Goal: Task Accomplishment & Management: Complete application form

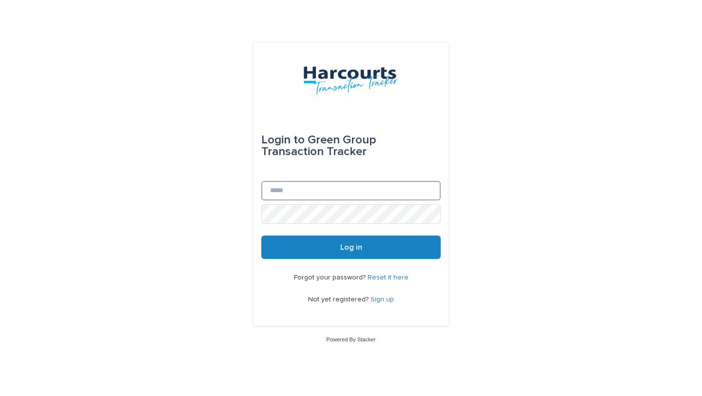
type input "**********"
click at [307, 240] on button "Log in" at bounding box center [350, 246] width 179 height 23
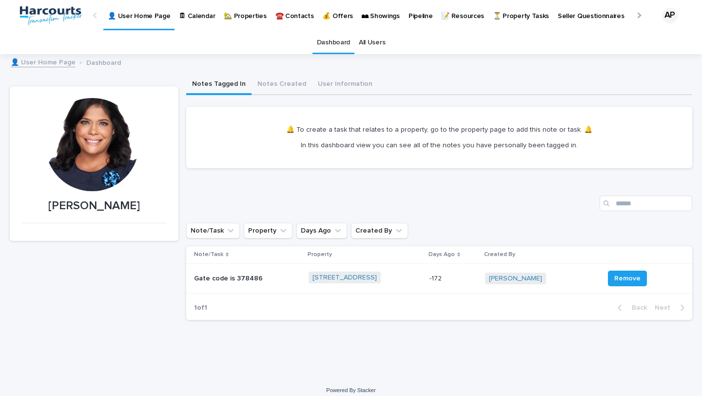
click at [231, 17] on p "🏡 Properties" at bounding box center [245, 10] width 42 height 20
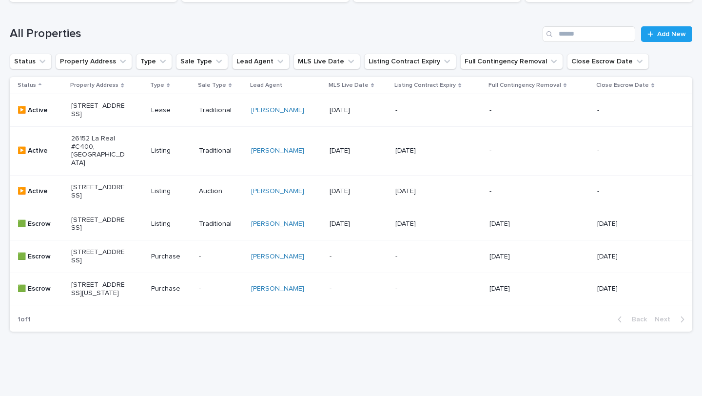
scroll to position [131, 0]
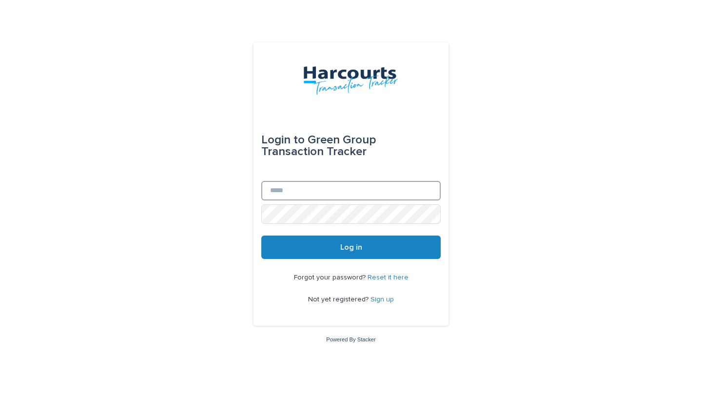
type input "**********"
click at [312, 248] on button "Log in" at bounding box center [350, 246] width 179 height 23
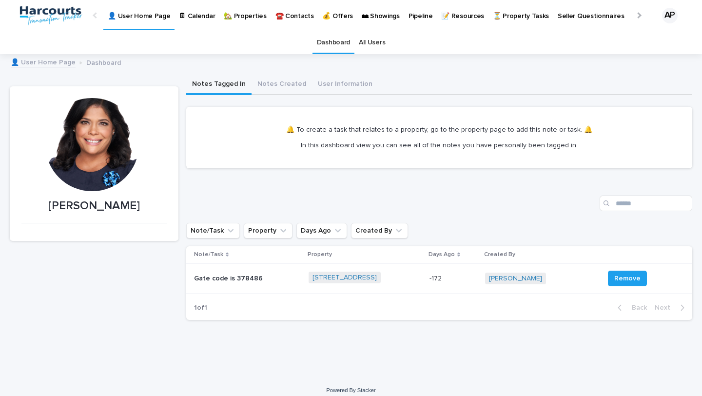
click at [242, 18] on p "🏡 Properties" at bounding box center [245, 10] width 42 height 20
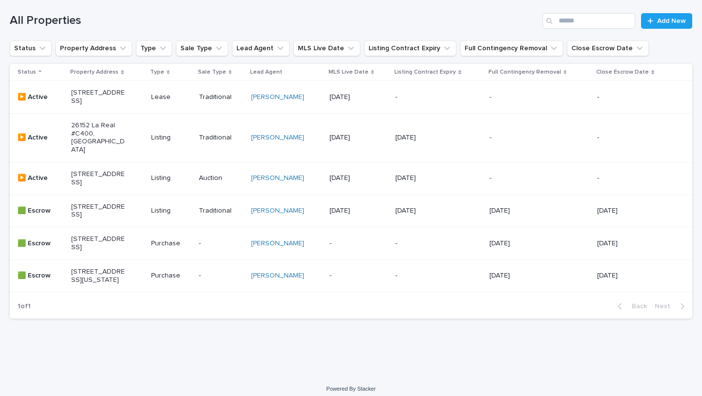
scroll to position [145, 0]
click at [662, 22] on span "Add New" at bounding box center [671, 20] width 29 height 7
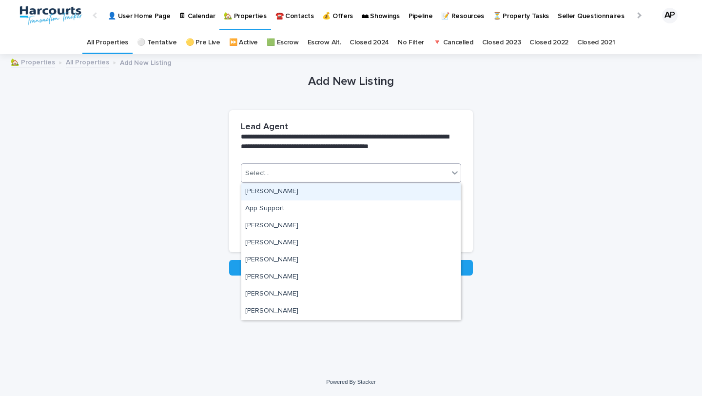
click at [429, 179] on div "Select..." at bounding box center [344, 173] width 207 height 16
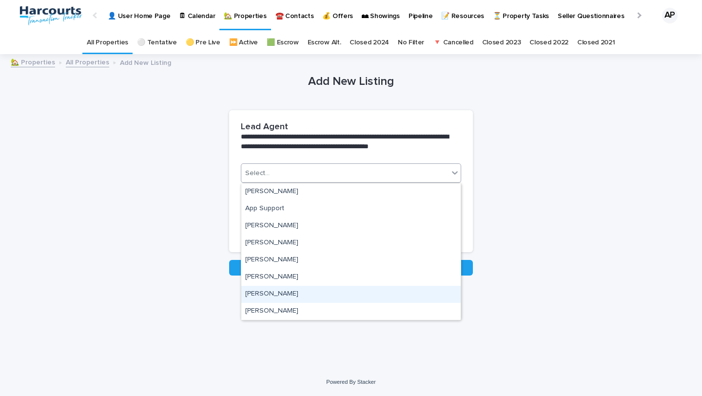
click at [387, 287] on div "[PERSON_NAME]" at bounding box center [350, 294] width 219 height 17
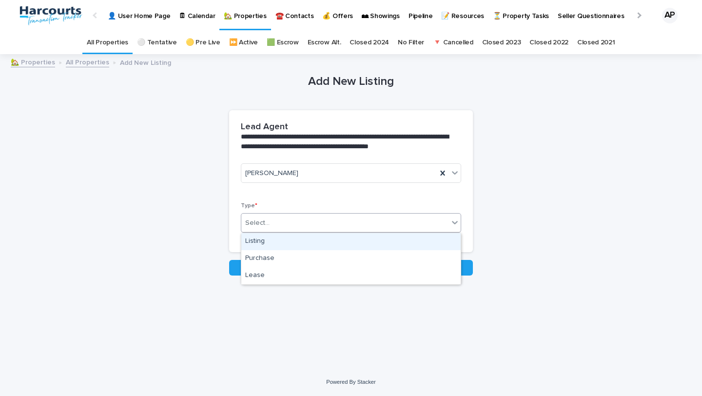
click at [388, 229] on div "Select..." at bounding box center [344, 223] width 207 height 16
click at [385, 245] on div "Listing" at bounding box center [350, 241] width 219 height 17
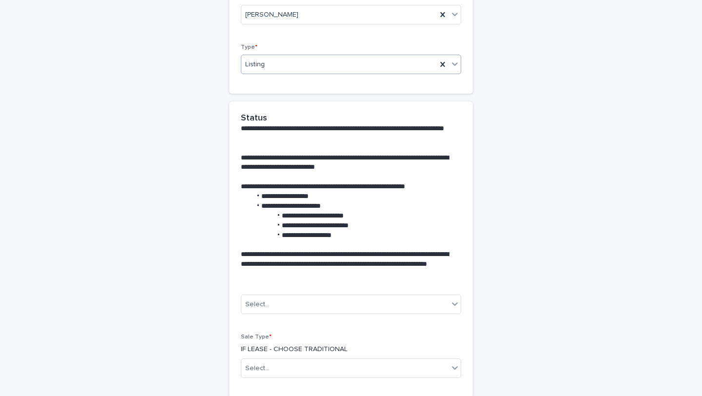
scroll to position [201, 0]
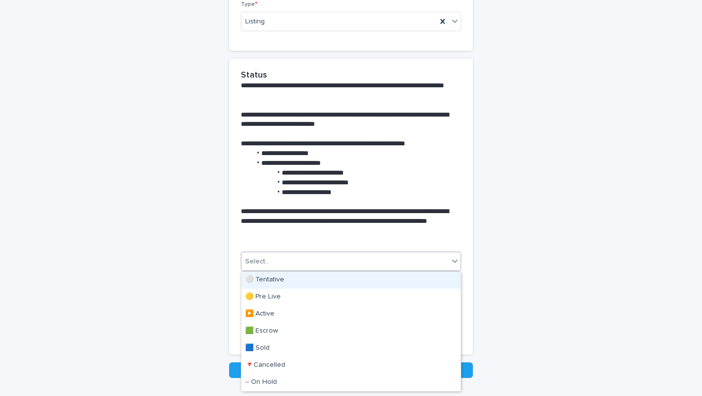
click at [378, 255] on div "Select..." at bounding box center [344, 261] width 207 height 16
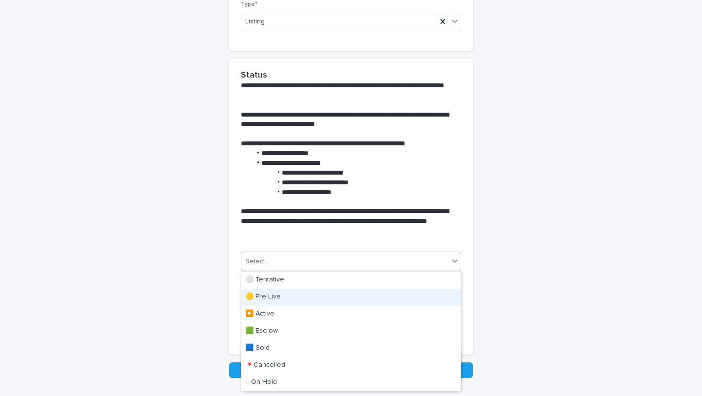
click at [365, 295] on div "🟡 Pre Live" at bounding box center [350, 296] width 219 height 17
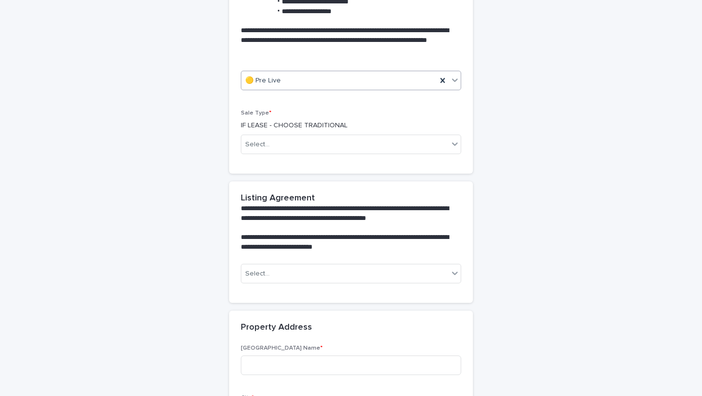
scroll to position [381, 0]
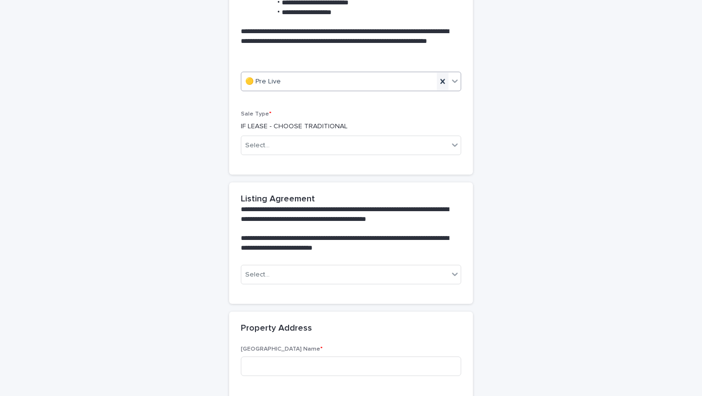
click at [441, 81] on icon at bounding box center [443, 81] width 10 height 10
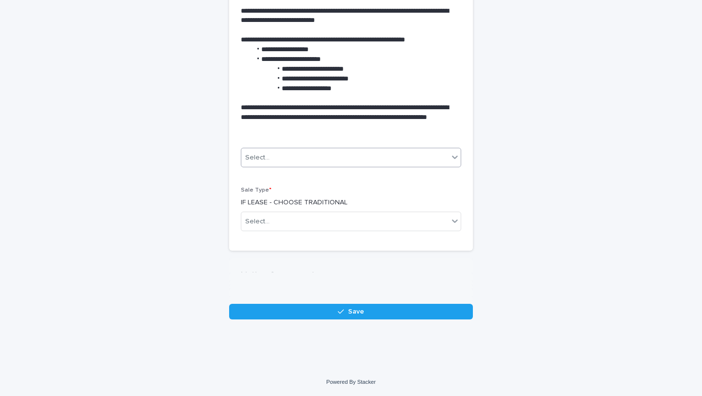
scroll to position [260, 0]
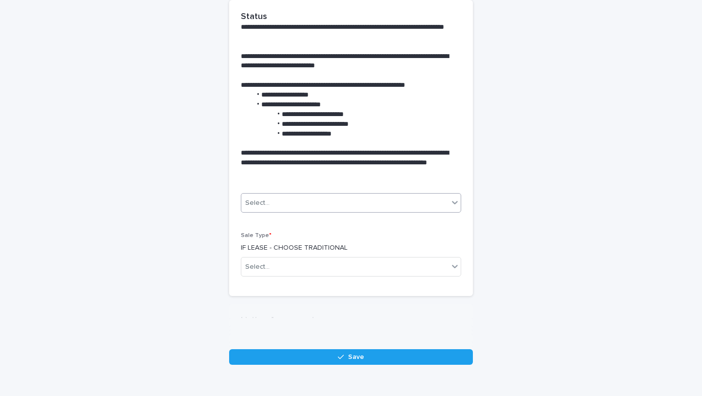
click at [450, 82] on p "**********" at bounding box center [349, 85] width 216 height 10
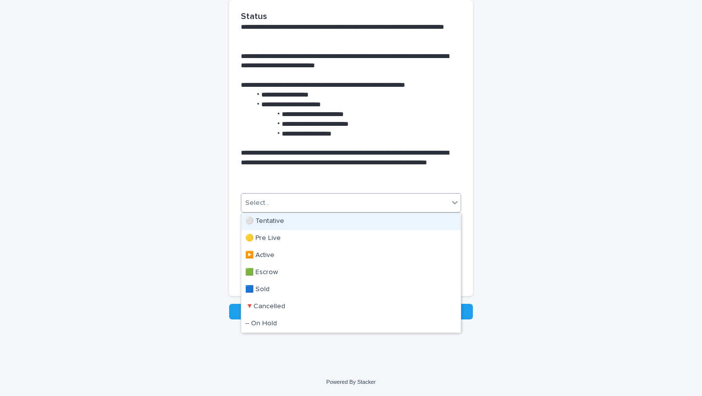
click at [450, 208] on div at bounding box center [455, 202] width 12 height 18
click at [420, 219] on div "⚪️ Tentative" at bounding box center [350, 221] width 219 height 17
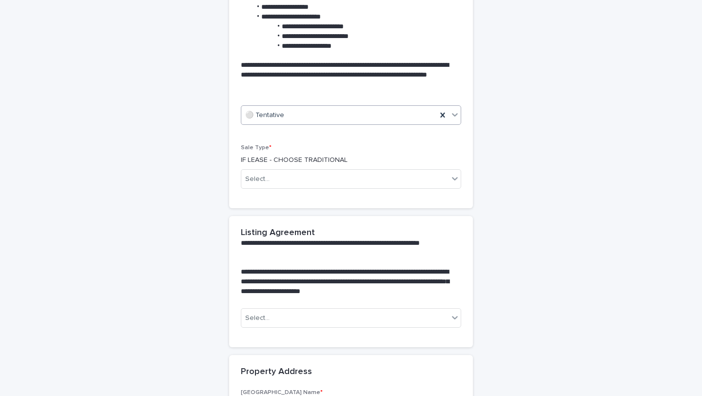
scroll to position [344, 0]
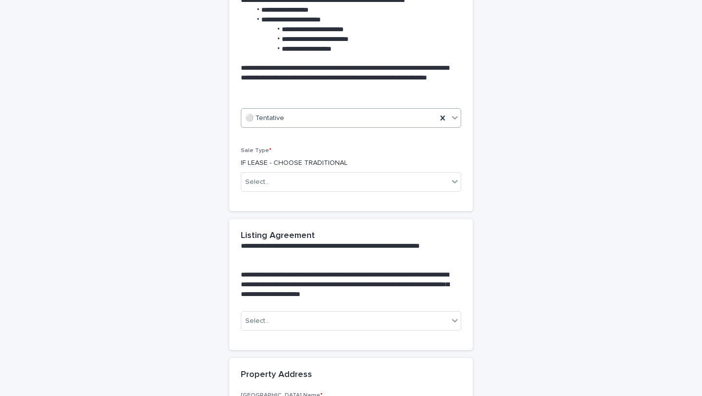
click at [395, 179] on div "Select..." at bounding box center [344, 182] width 207 height 16
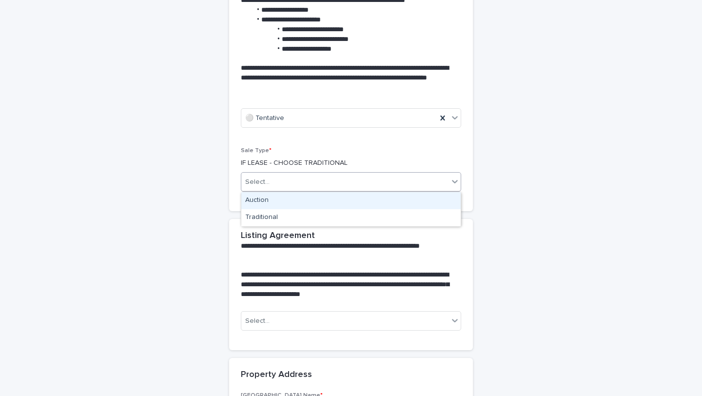
click at [390, 199] on div "Auction" at bounding box center [350, 200] width 219 height 17
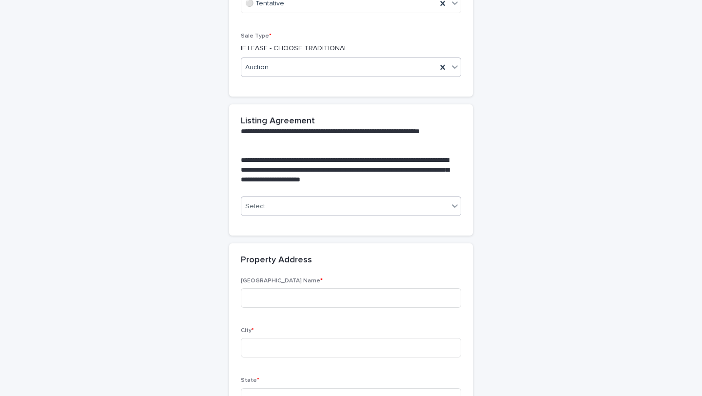
scroll to position [459, 0]
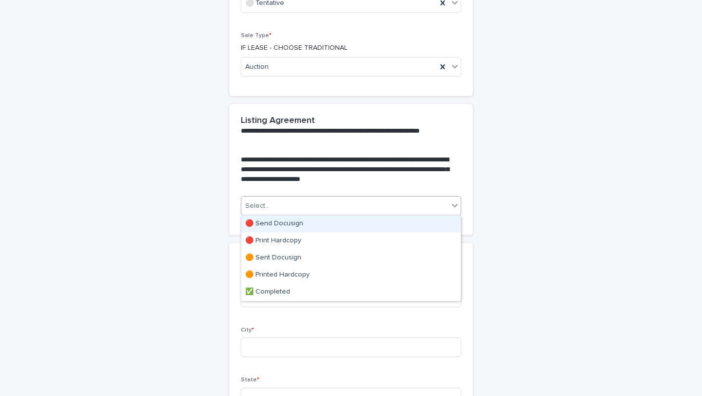
click at [390, 209] on div "Select..." at bounding box center [344, 206] width 207 height 16
click at [384, 225] on div "🔴 Send Docusign" at bounding box center [350, 223] width 219 height 17
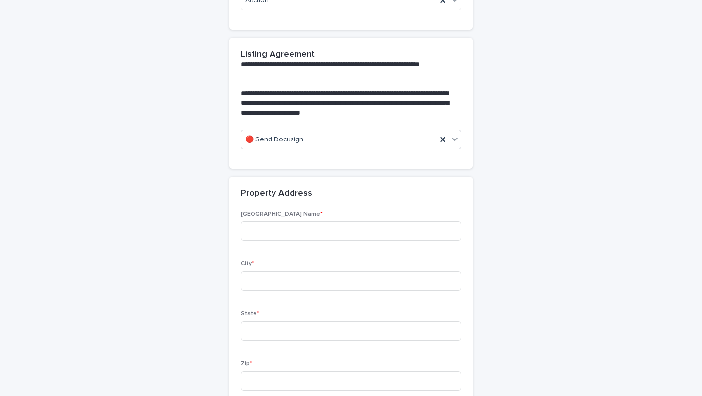
scroll to position [534, 0]
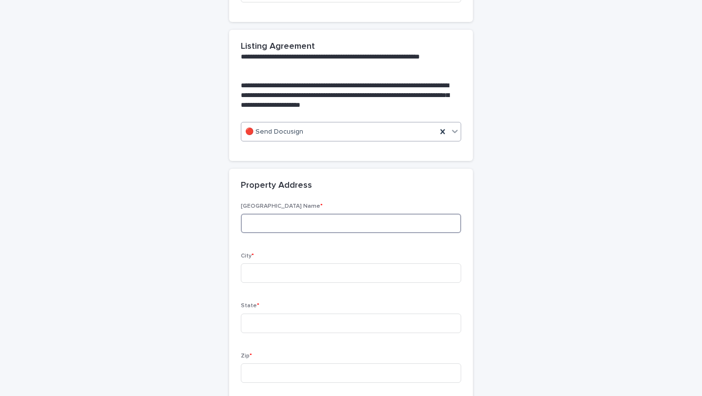
click at [384, 227] on input at bounding box center [351, 222] width 220 height 19
type input "********"
click at [385, 270] on input at bounding box center [351, 272] width 220 height 19
type input "******"
click at [357, 321] on input at bounding box center [351, 322] width 220 height 19
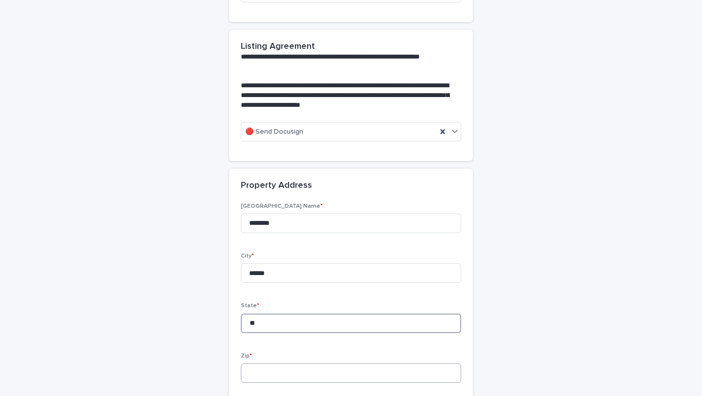
scroll to position [578, 0]
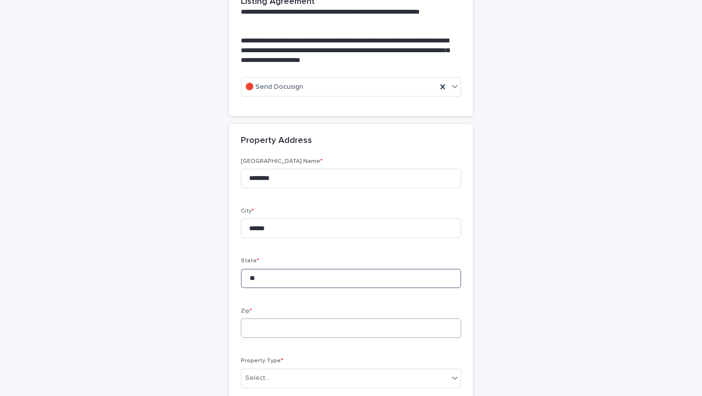
type input "**"
click at [325, 330] on input at bounding box center [351, 327] width 220 height 19
type input "*****"
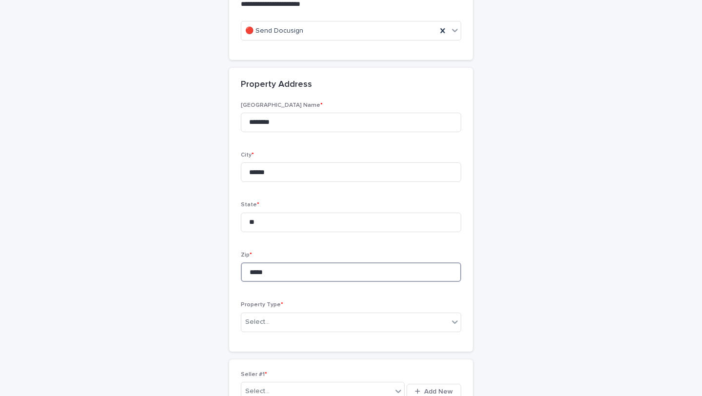
scroll to position [635, 0]
click at [333, 316] on div "Select..." at bounding box center [344, 321] width 207 height 16
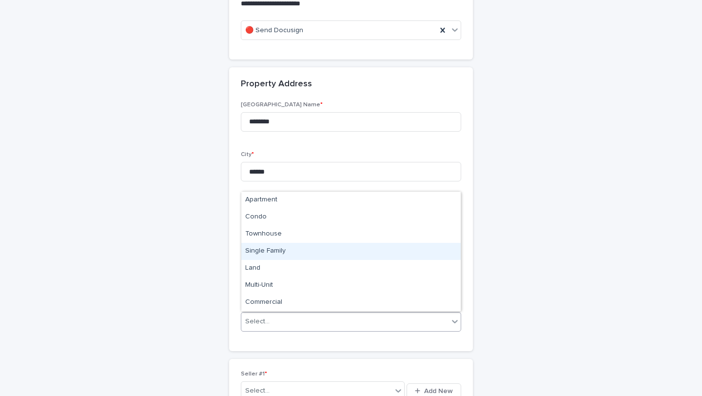
click at [355, 249] on div "Single Family" at bounding box center [350, 251] width 219 height 17
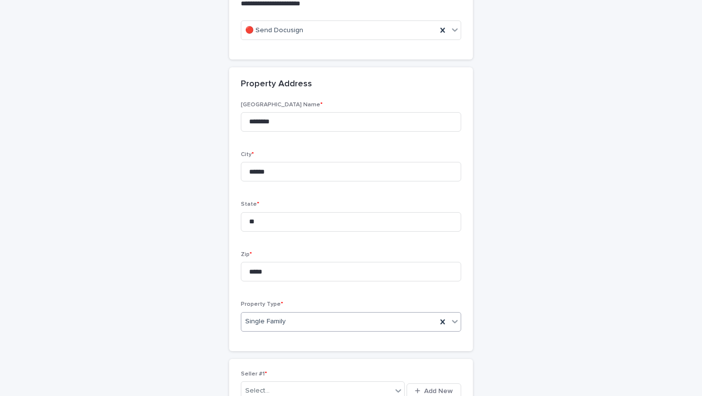
click at [218, 270] on div "**********" at bounding box center [351, 359] width 682 height 1878
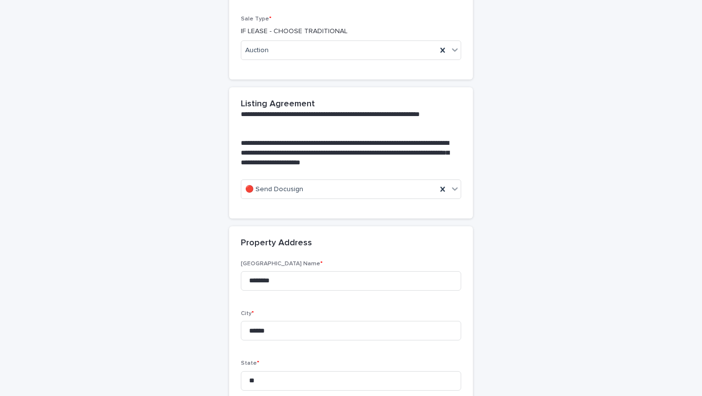
scroll to position [476, 0]
click at [345, 187] on div "🔴 Send Docusign" at bounding box center [338, 190] width 195 height 16
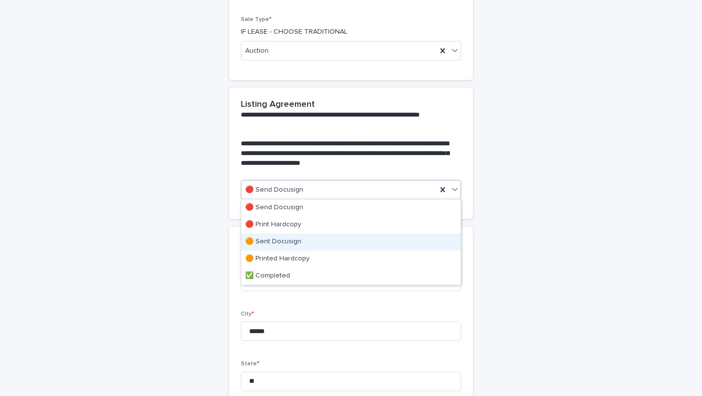
click at [335, 240] on div "🟠 Sent Docusign" at bounding box center [350, 241] width 219 height 17
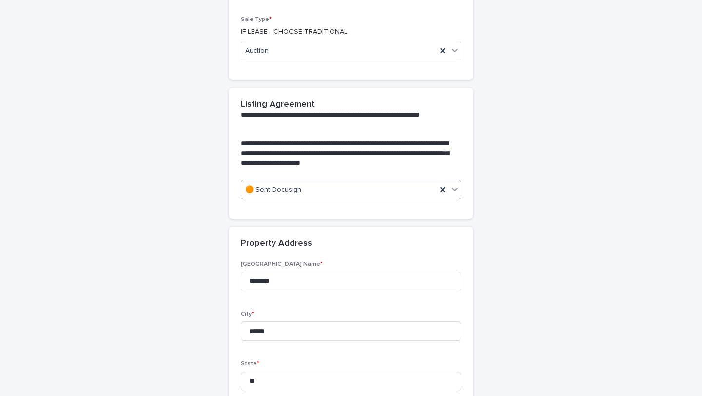
click at [307, 187] on div "🟠 Sent Docusign" at bounding box center [338, 190] width 195 height 16
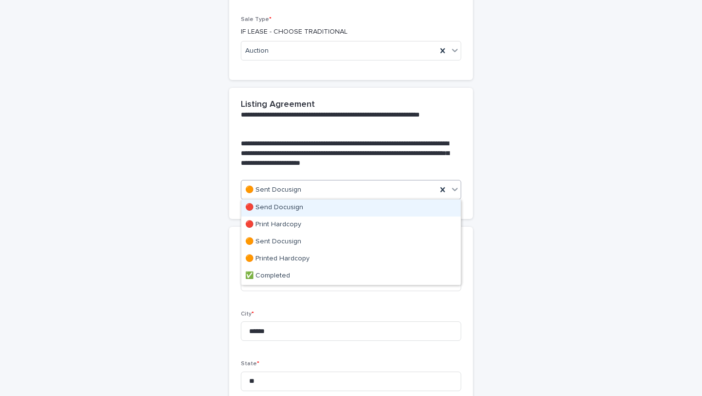
click at [304, 206] on div "🔴 Send Docusign" at bounding box center [350, 207] width 219 height 17
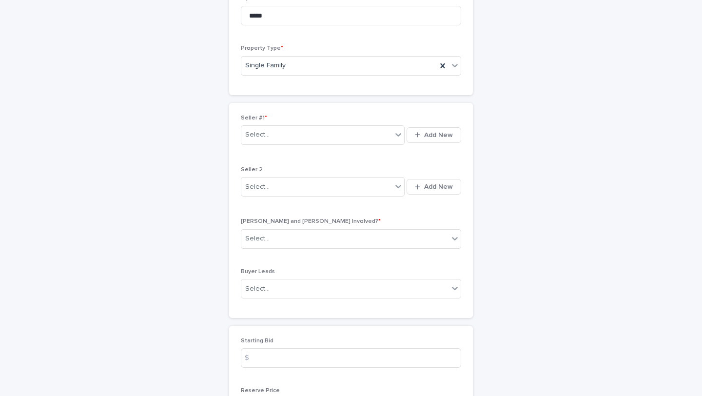
scroll to position [902, 0]
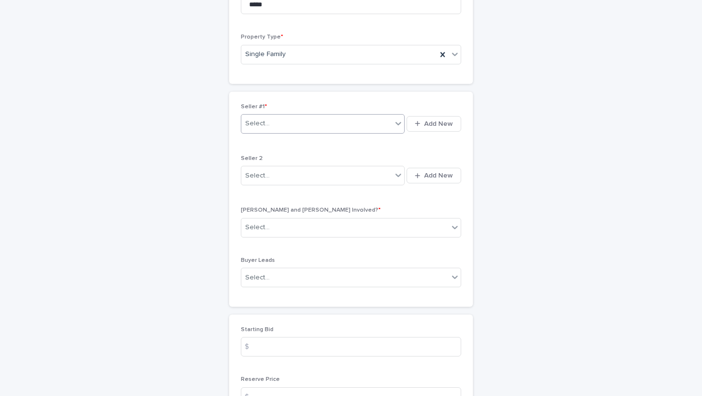
click at [307, 130] on div "Select..." at bounding box center [316, 123] width 151 height 16
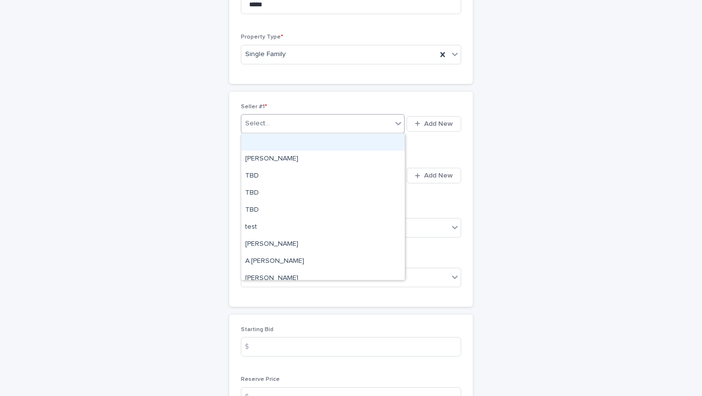
click at [329, 124] on div "Select..." at bounding box center [316, 123] width 151 height 16
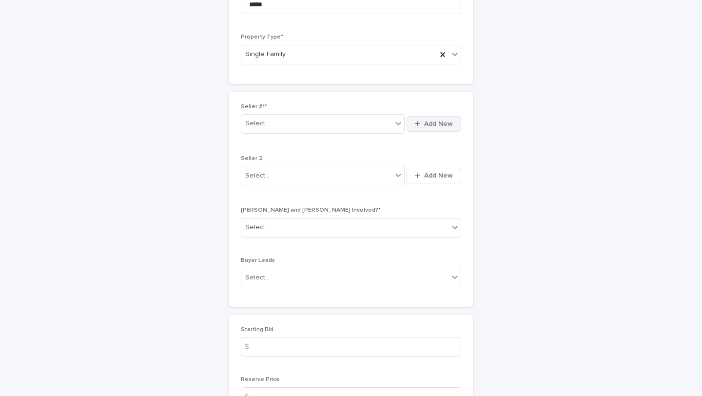
click at [414, 125] on button "Add New" at bounding box center [433, 124] width 55 height 16
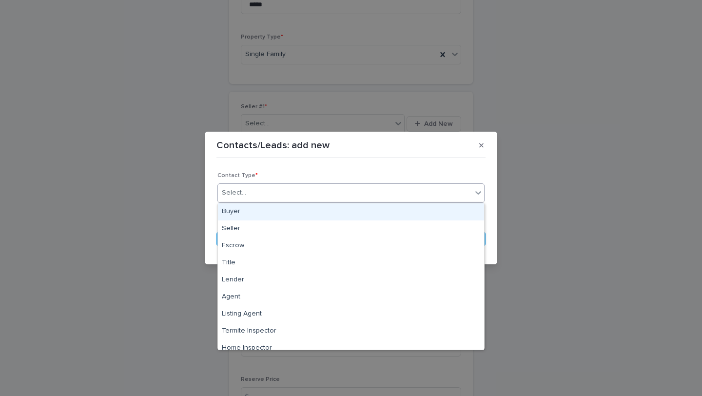
click at [339, 185] on div "Select..." at bounding box center [345, 193] width 254 height 16
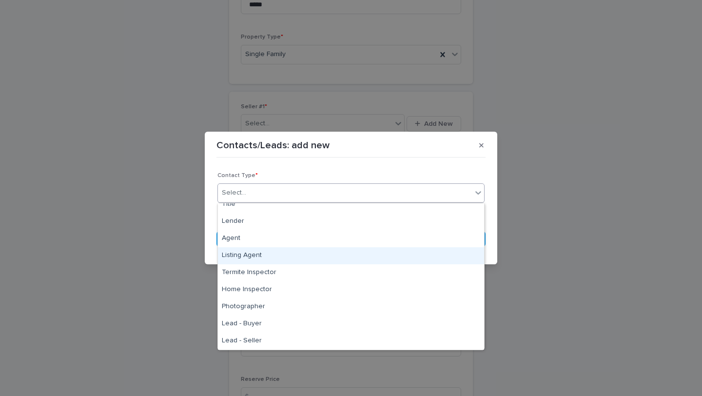
scroll to position [0, 0]
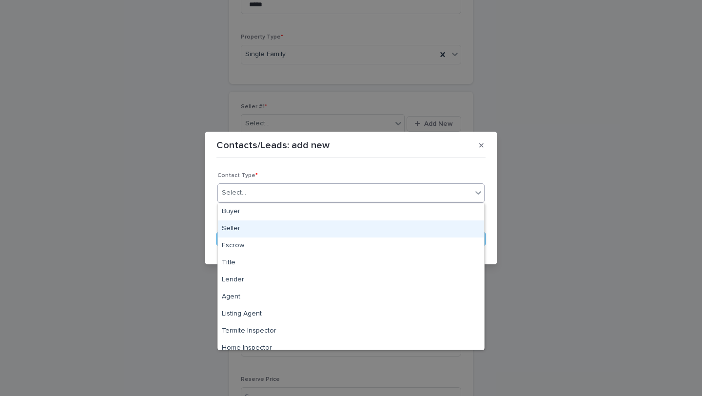
click at [324, 223] on div "Seller" at bounding box center [351, 228] width 266 height 17
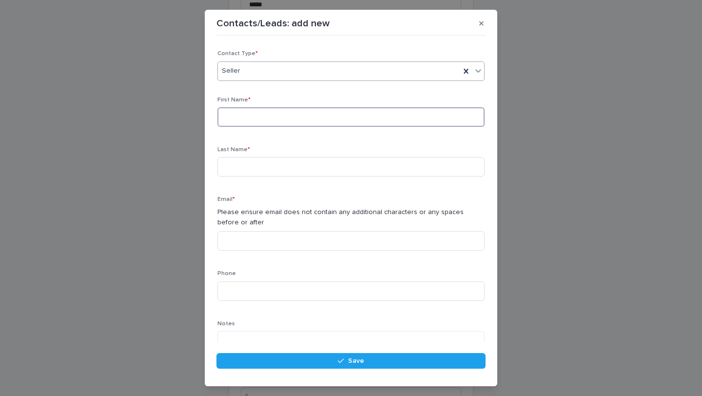
click at [320, 117] on input at bounding box center [350, 116] width 267 height 19
drag, startPoint x: 298, startPoint y: 112, endPoint x: 263, endPoint y: 114, distance: 35.6
click at [263, 113] on input "**********" at bounding box center [350, 116] width 267 height 19
drag, startPoint x: 251, startPoint y: 117, endPoint x: 299, endPoint y: 117, distance: 47.3
click at [299, 117] on input "**********" at bounding box center [350, 116] width 267 height 19
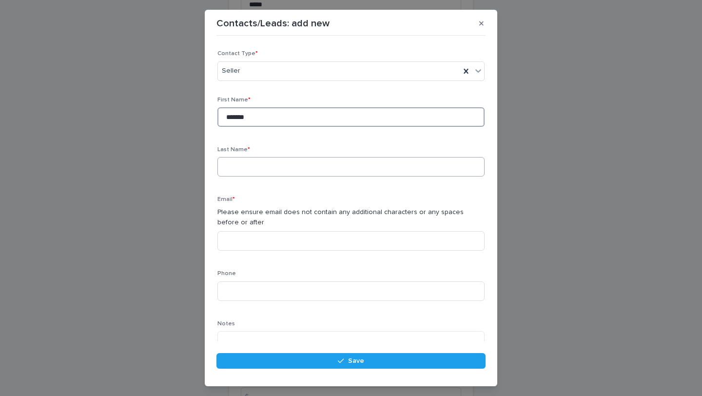
type input "*******"
click at [297, 163] on input at bounding box center [350, 166] width 267 height 19
type input "******"
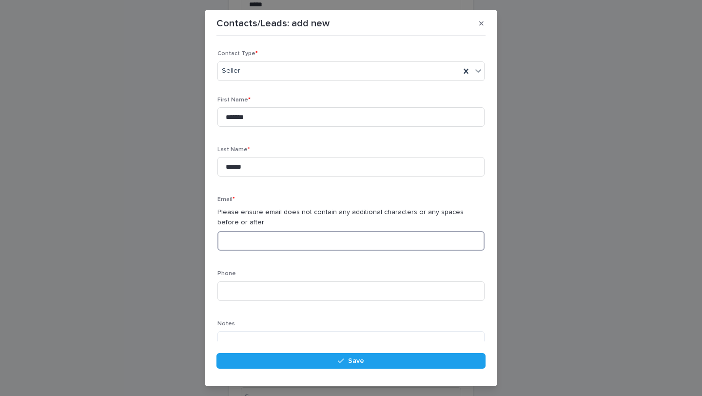
click at [286, 238] on input at bounding box center [350, 240] width 267 height 19
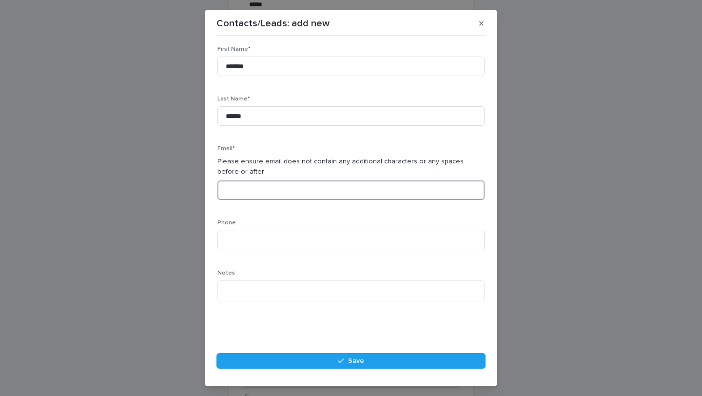
scroll to position [51, 0]
click at [232, 239] on input at bounding box center [350, 239] width 267 height 19
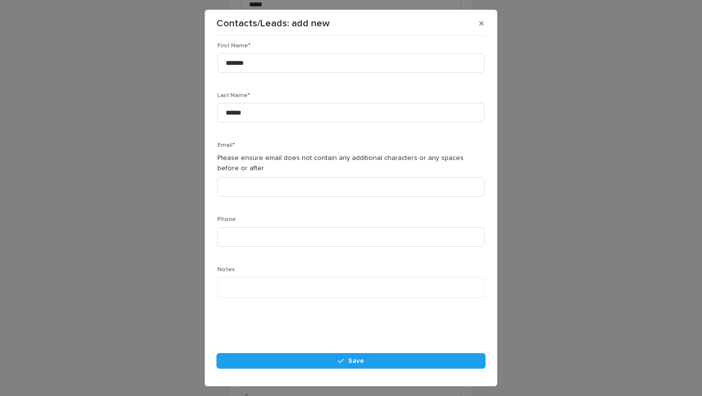
click at [248, 206] on div "First Name * ******* Last Name * ****** Email * Please ensure email does not co…" at bounding box center [350, 174] width 267 height 264
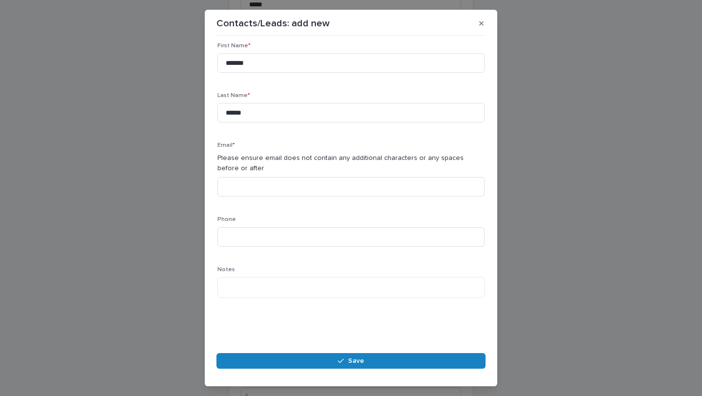
click at [255, 365] on button "Save" at bounding box center [350, 361] width 269 height 16
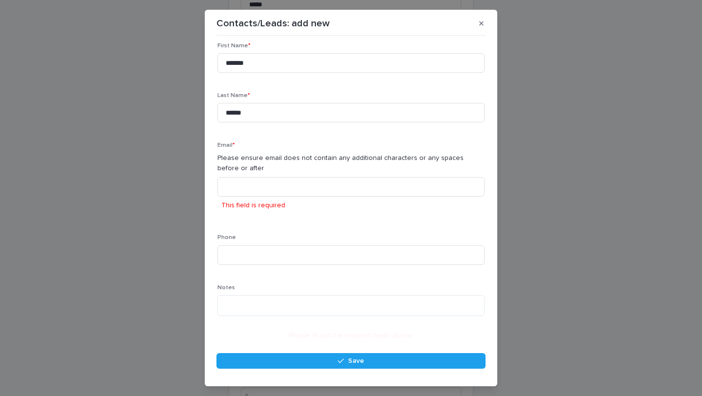
scroll to position [19, 0]
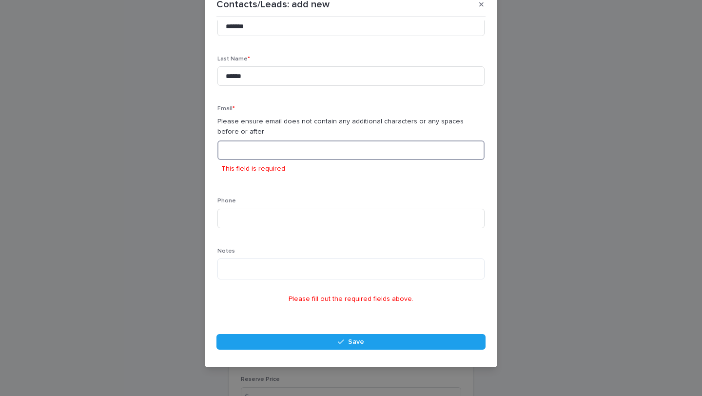
click at [300, 153] on input at bounding box center [350, 149] width 267 height 19
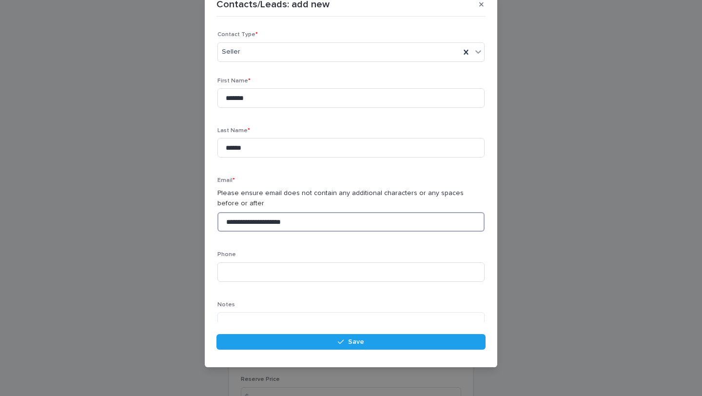
type input "**********"
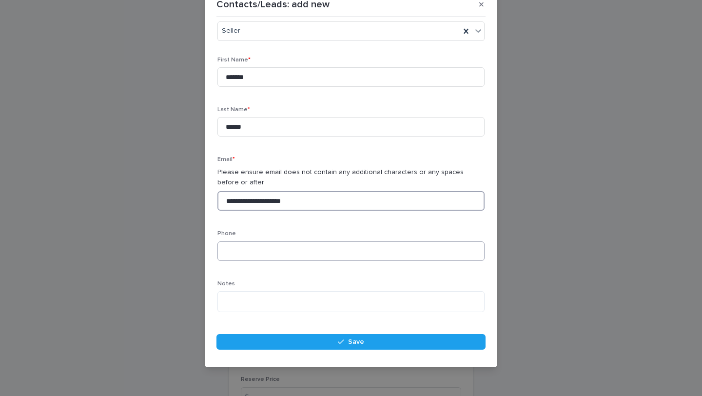
scroll to position [54, 0]
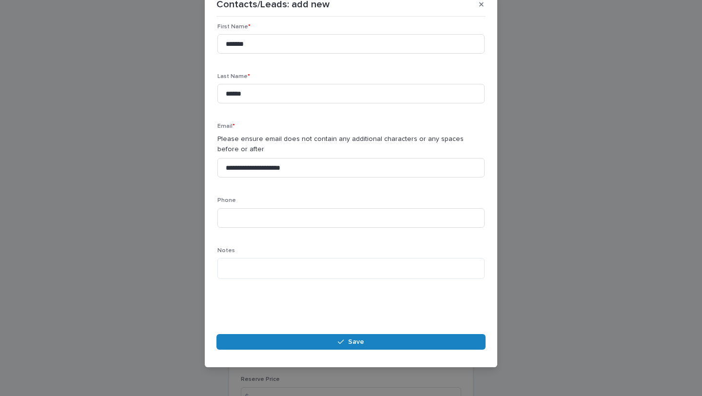
click at [339, 339] on icon "button" at bounding box center [341, 341] width 6 height 7
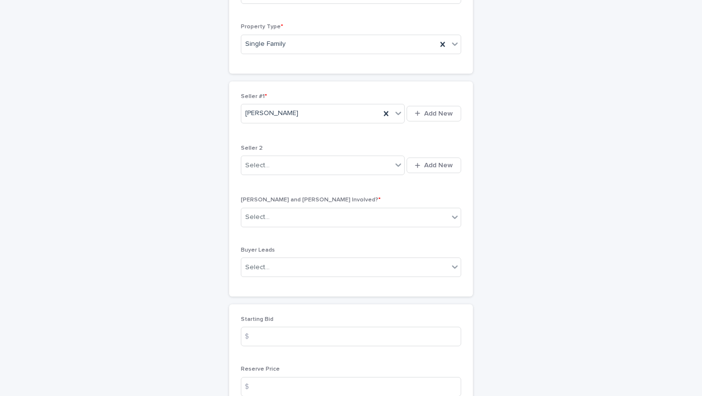
scroll to position [914, 0]
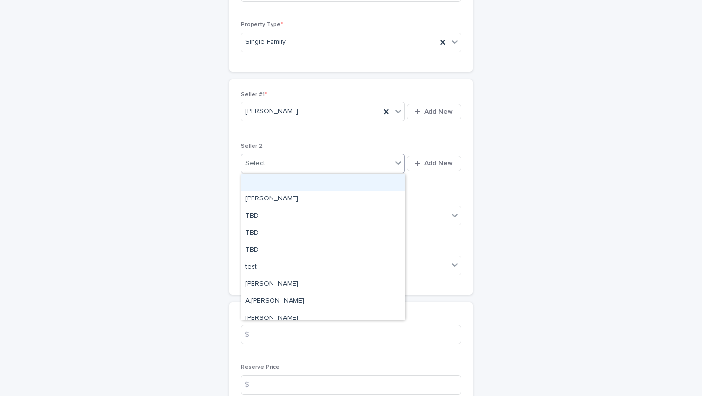
click at [358, 164] on div "Select..." at bounding box center [316, 163] width 151 height 16
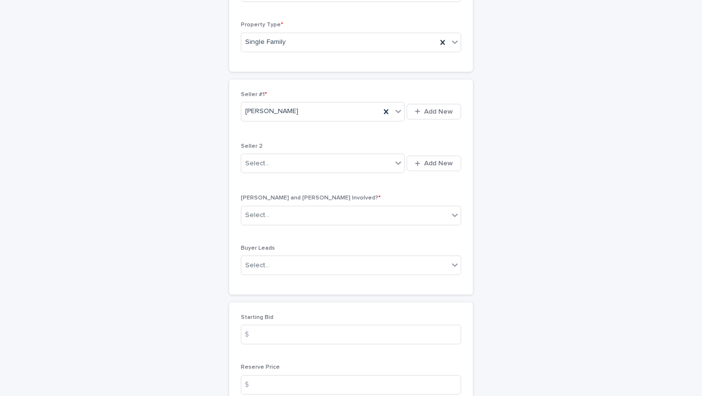
click at [349, 140] on div "Seller #1 * [PERSON_NAME] Dropsy Add New Seller 2 Select... Add New Bill and [P…" at bounding box center [351, 187] width 220 height 192
click at [354, 169] on div "Select..." at bounding box center [316, 163] width 151 height 16
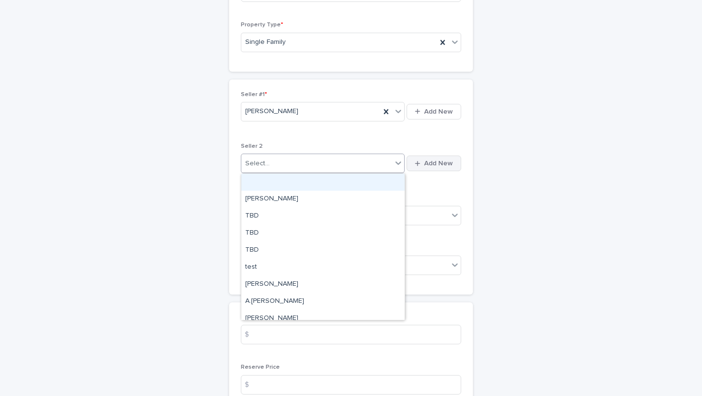
click at [411, 165] on button "Add New" at bounding box center [433, 163] width 55 height 16
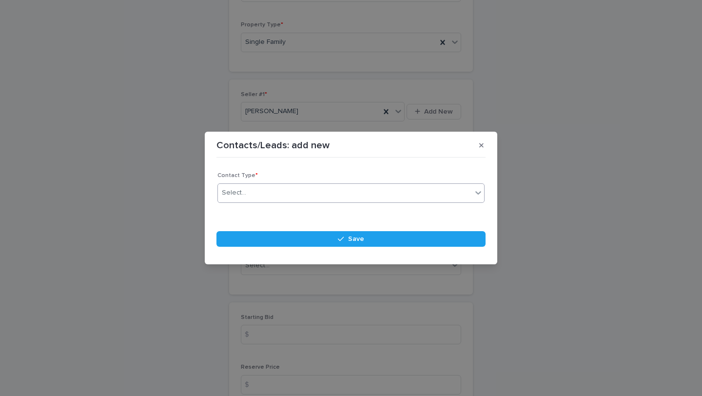
click at [344, 185] on div "Select..." at bounding box center [345, 193] width 254 height 16
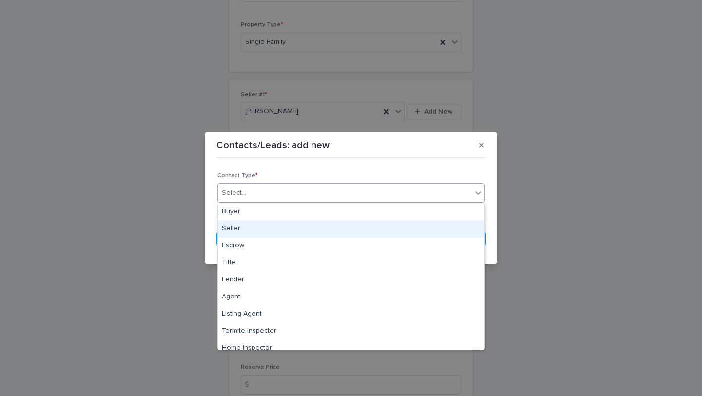
click at [352, 228] on div "Seller" at bounding box center [351, 228] width 266 height 17
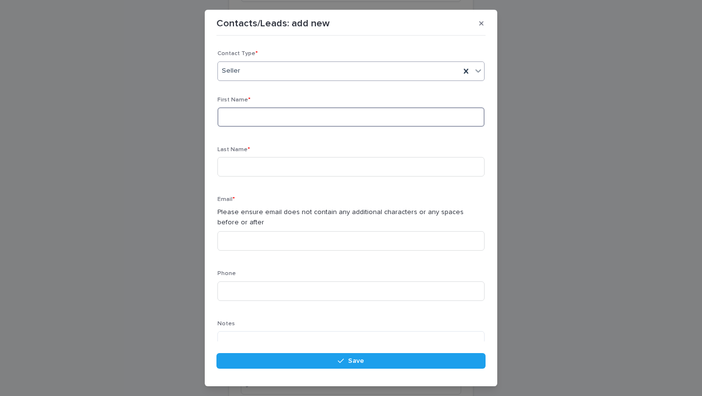
click at [346, 122] on input at bounding box center [350, 116] width 267 height 19
drag, startPoint x: 314, startPoint y: 123, endPoint x: 262, endPoint y: 116, distance: 53.0
click at [262, 116] on input "**********" at bounding box center [350, 116] width 267 height 19
type input "**********"
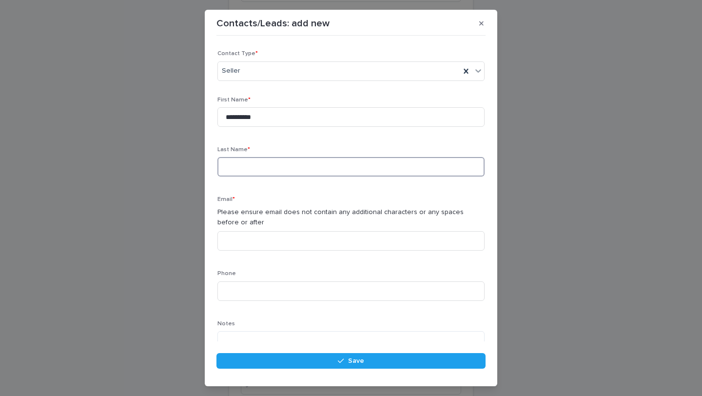
click at [271, 162] on input at bounding box center [350, 166] width 267 height 19
type input "******"
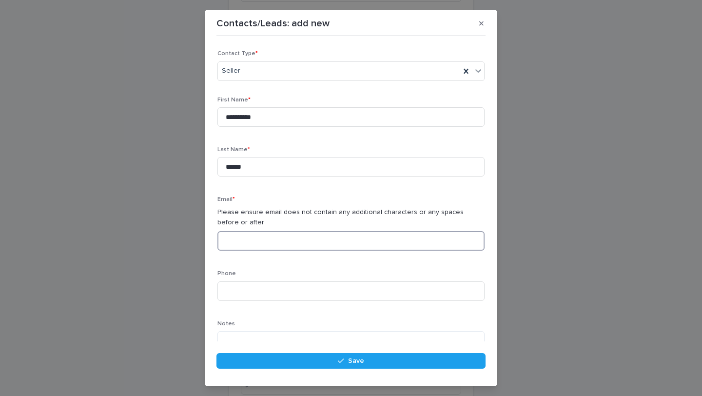
click at [286, 237] on input at bounding box center [350, 240] width 267 height 19
type input "**********"
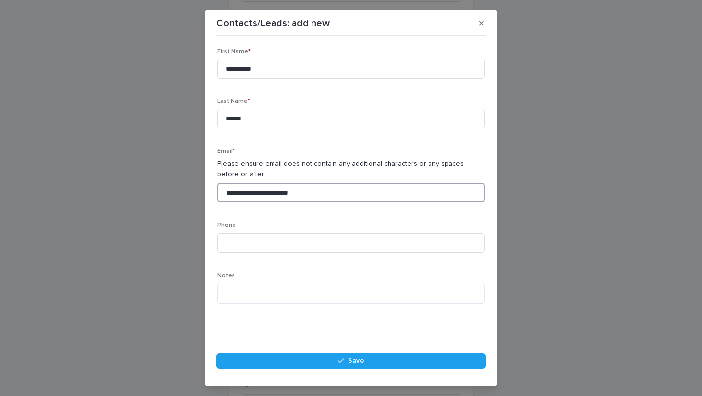
scroll to position [54, 0]
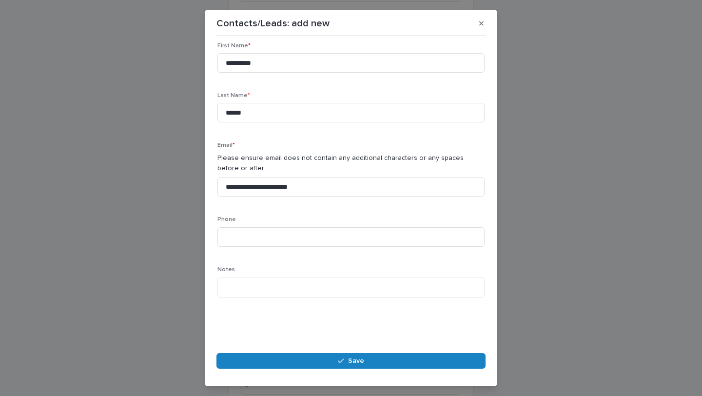
click at [276, 358] on button "Save" at bounding box center [350, 361] width 269 height 16
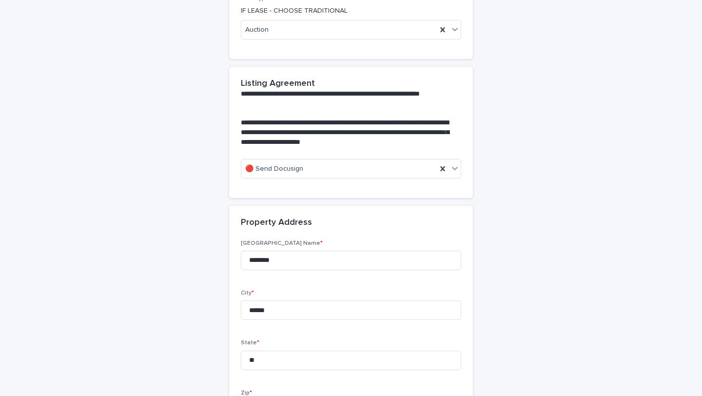
scroll to position [486, 0]
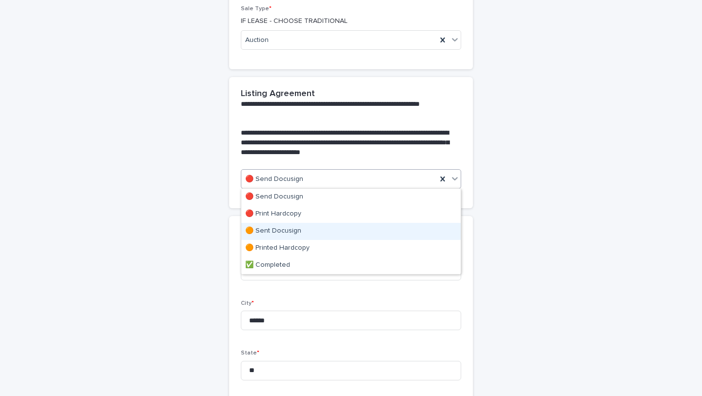
drag, startPoint x: 280, startPoint y: 222, endPoint x: 281, endPoint y: 228, distance: 6.4
click at [281, 228] on div "🟠 Sent Docusign" at bounding box center [350, 231] width 219 height 17
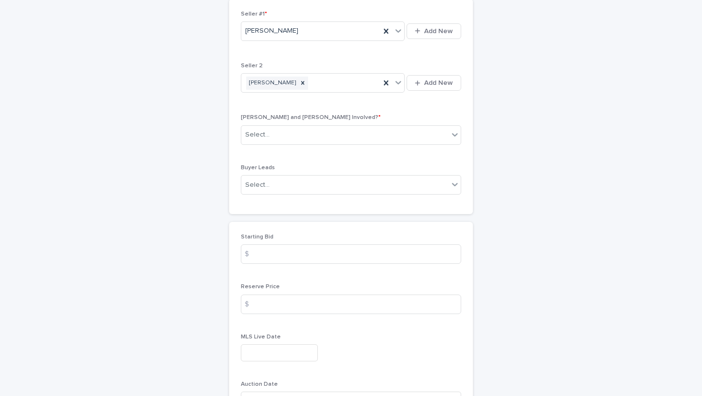
scroll to position [998, 0]
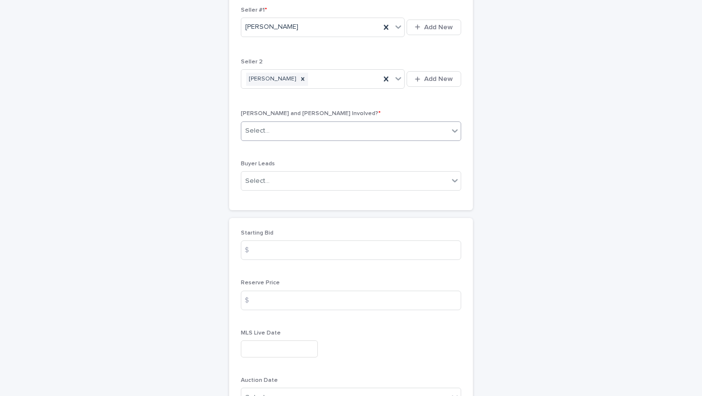
click at [282, 129] on div "Select..." at bounding box center [344, 131] width 207 height 16
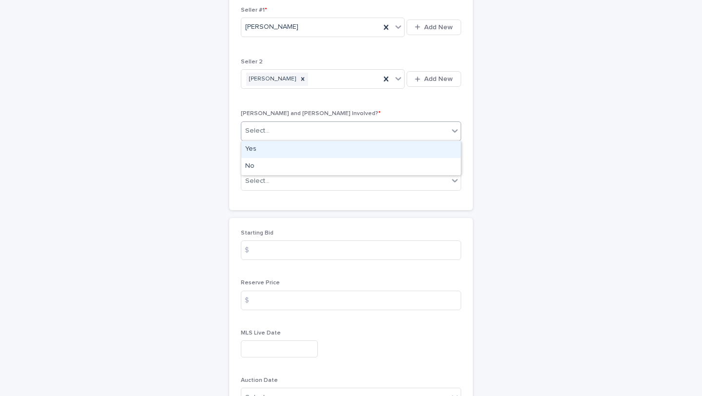
click at [283, 146] on div "Yes" at bounding box center [350, 149] width 219 height 17
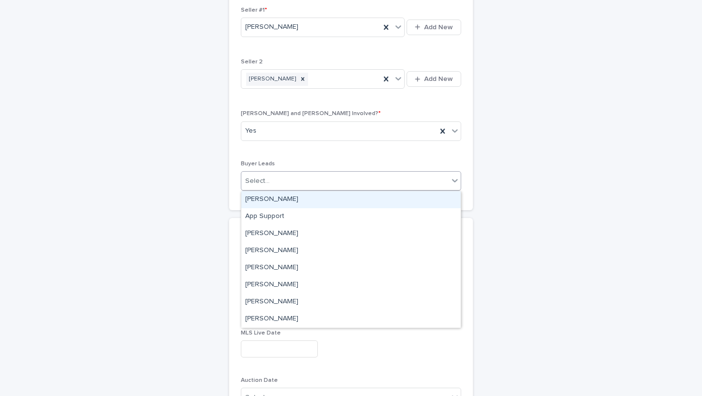
click at [282, 182] on div "Select..." at bounding box center [344, 181] width 207 height 16
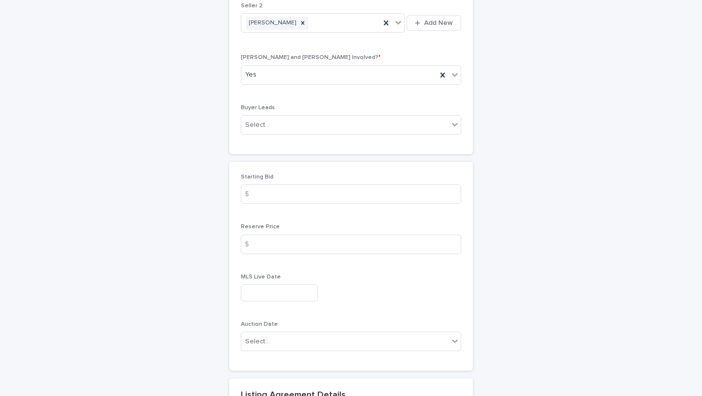
scroll to position [1068, 0]
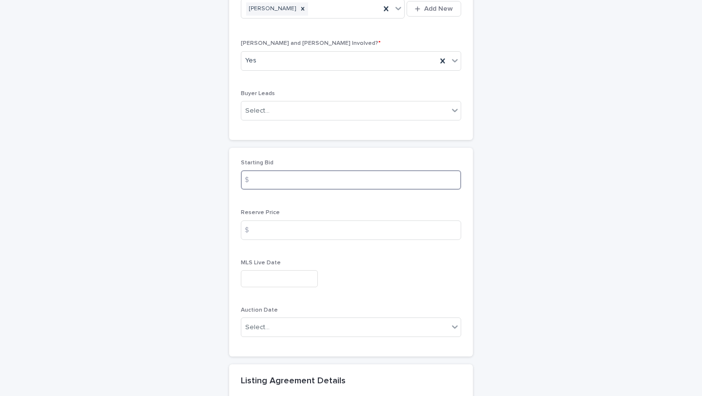
click at [264, 184] on input at bounding box center [351, 179] width 220 height 19
type input "*********"
click at [265, 237] on input at bounding box center [351, 229] width 220 height 19
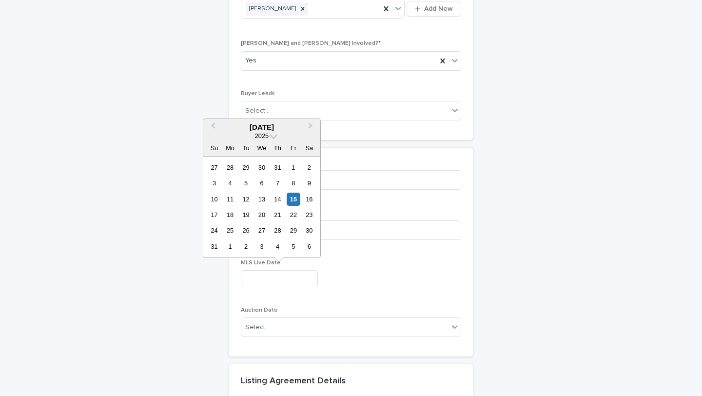
click at [274, 282] on input "text" at bounding box center [279, 278] width 77 height 17
click at [293, 198] on div "15" at bounding box center [292, 198] width 13 height 13
type input "**********"
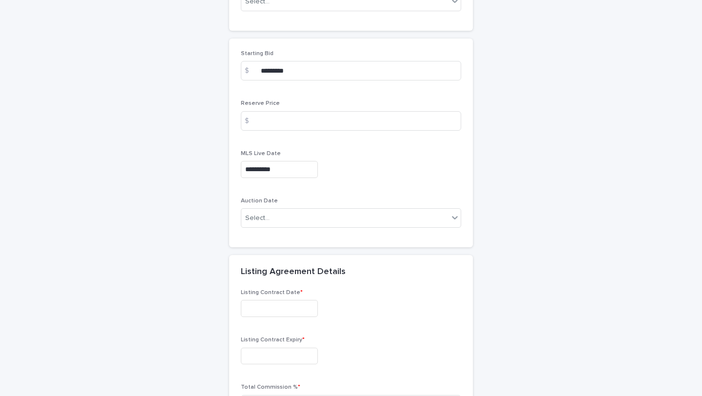
scroll to position [1178, 0]
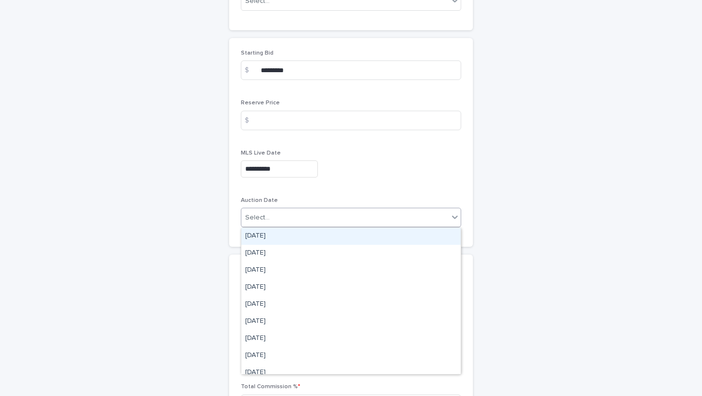
click at [287, 216] on div "Select..." at bounding box center [344, 218] width 207 height 16
click at [287, 219] on div "Select..." at bounding box center [344, 218] width 207 height 16
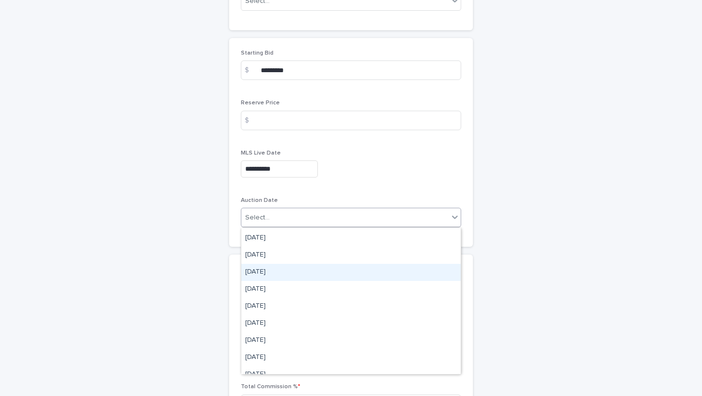
scroll to position [58, 0]
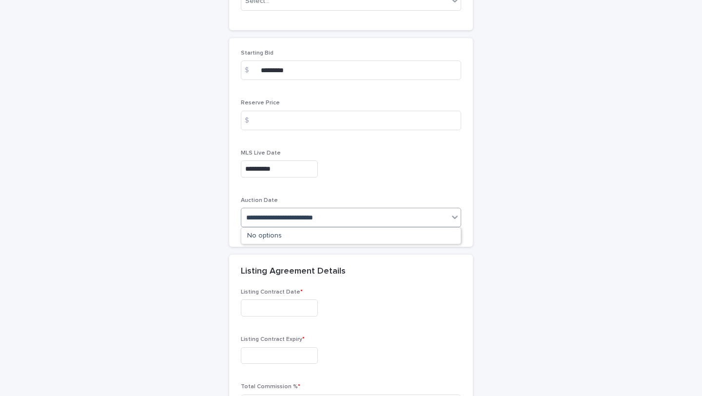
click at [248, 217] on input "**********" at bounding box center [290, 217] width 88 height 8
type input "**********"
click at [283, 129] on input at bounding box center [351, 120] width 220 height 19
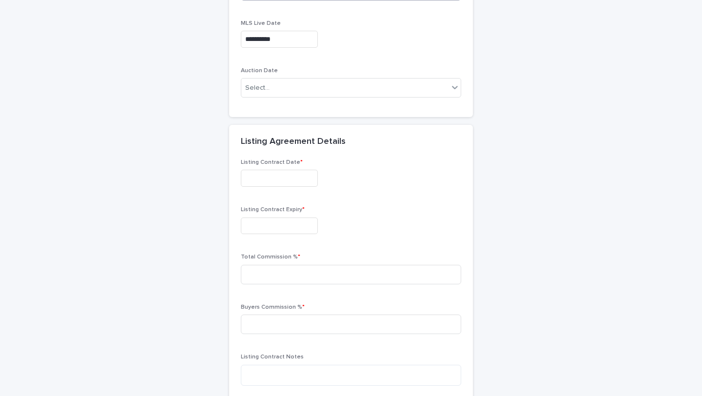
scroll to position [1316, 0]
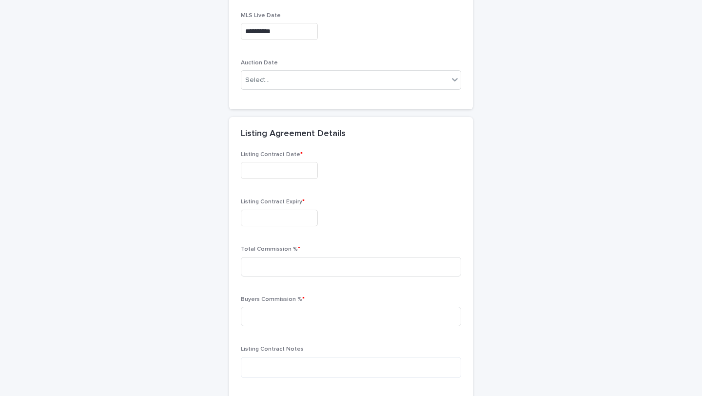
click at [303, 167] on input "text" at bounding box center [279, 170] width 77 height 17
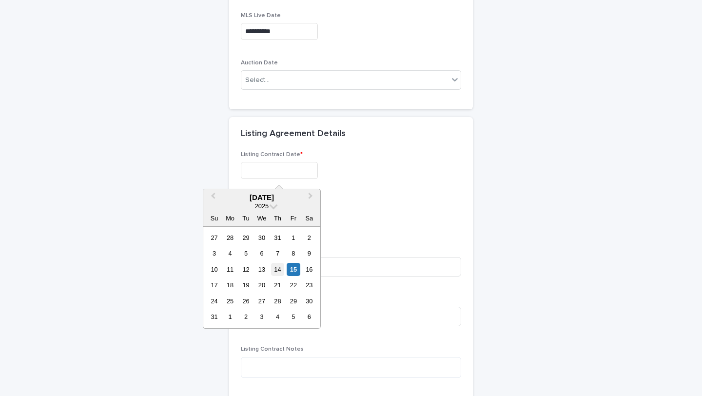
click at [282, 271] on div "14" at bounding box center [277, 269] width 13 height 13
type input "**********"
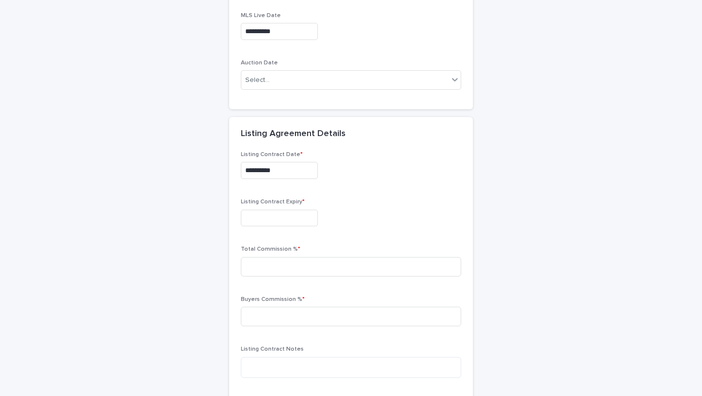
click at [288, 220] on input "text" at bounding box center [279, 218] width 77 height 17
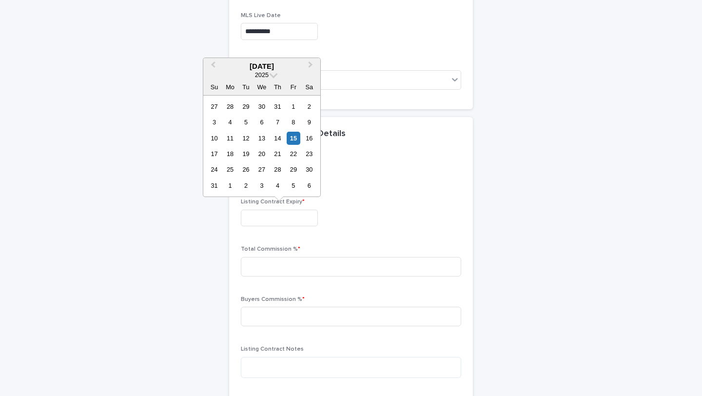
click at [351, 191] on div "**********" at bounding box center [351, 293] width 220 height 284
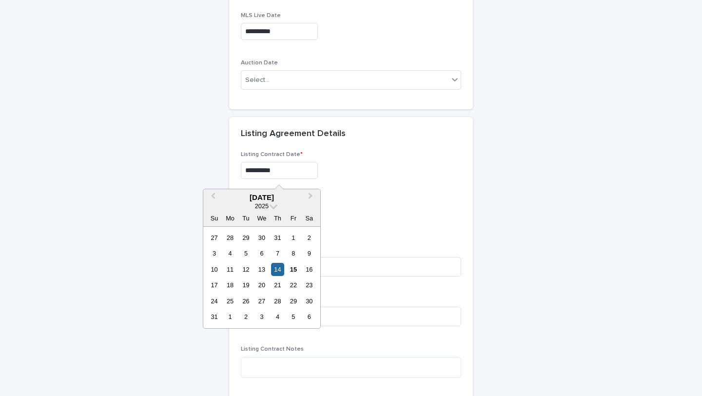
click at [294, 170] on input "**********" at bounding box center [279, 170] width 77 height 17
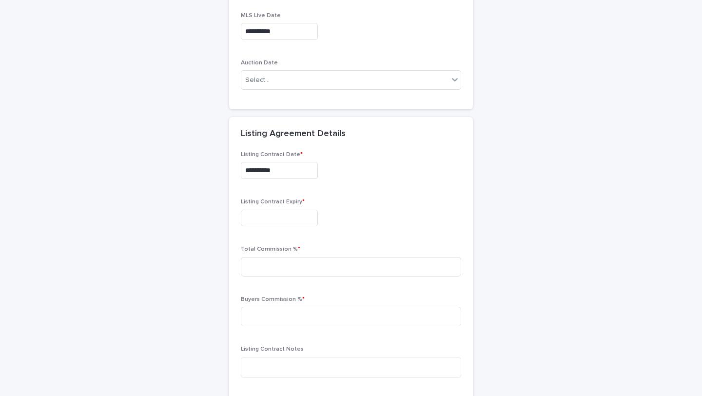
click at [308, 131] on h2 "Listing Agreement Details" at bounding box center [293, 134] width 105 height 11
click at [301, 32] on input "**********" at bounding box center [279, 31] width 77 height 17
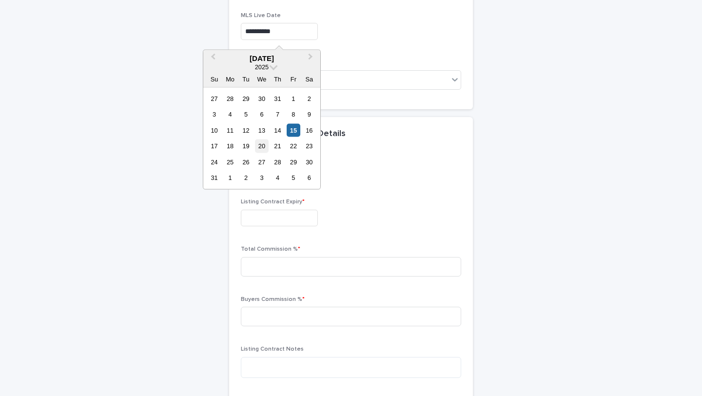
click at [258, 146] on div "20" at bounding box center [261, 145] width 13 height 13
type input "**********"
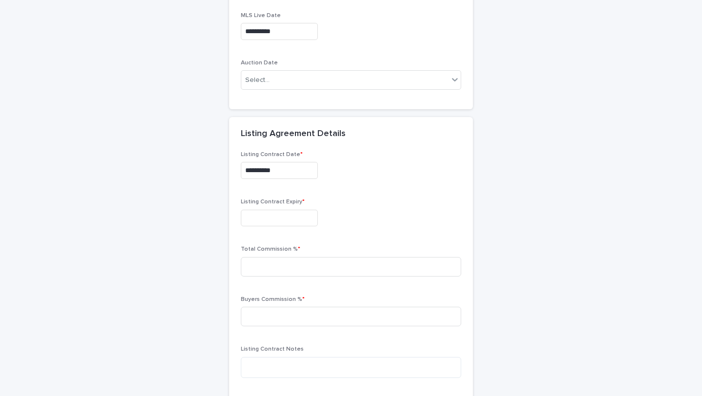
click at [292, 116] on div "**********" at bounding box center [351, 9] width 244 height 216
click at [298, 221] on input "text" at bounding box center [279, 218] width 77 height 17
click at [324, 219] on div at bounding box center [351, 218] width 220 height 17
click at [293, 180] on div "**********" at bounding box center [351, 169] width 220 height 36
click at [291, 167] on input "**********" at bounding box center [279, 170] width 77 height 17
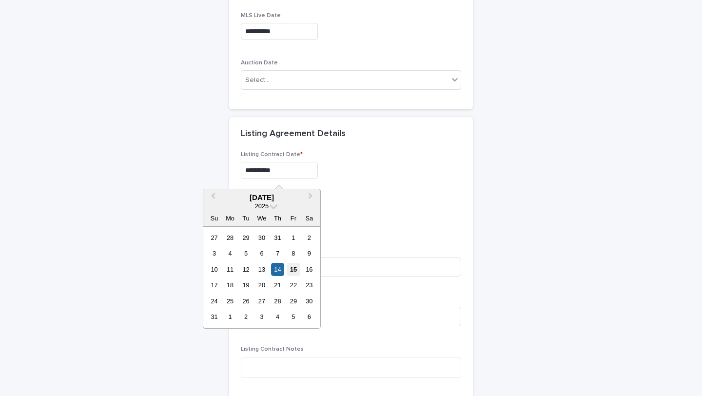
click at [295, 267] on div "15" at bounding box center [292, 269] width 13 height 13
type input "**********"
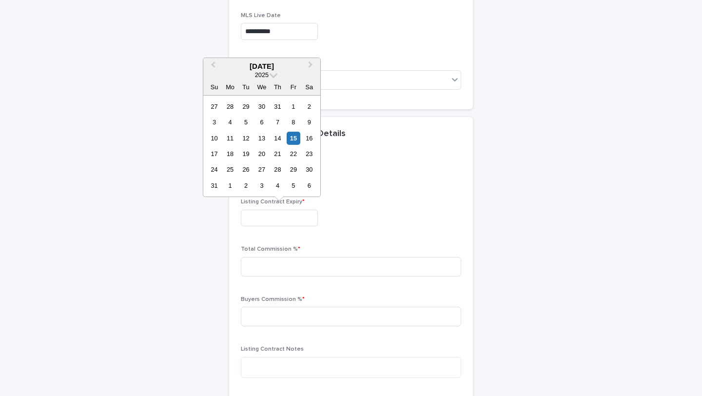
click at [289, 222] on input "text" at bounding box center [279, 218] width 77 height 17
click at [310, 66] on span "Next Month" at bounding box center [310, 65] width 0 height 13
click at [275, 157] on div "25" at bounding box center [277, 153] width 13 height 13
type input "**********"
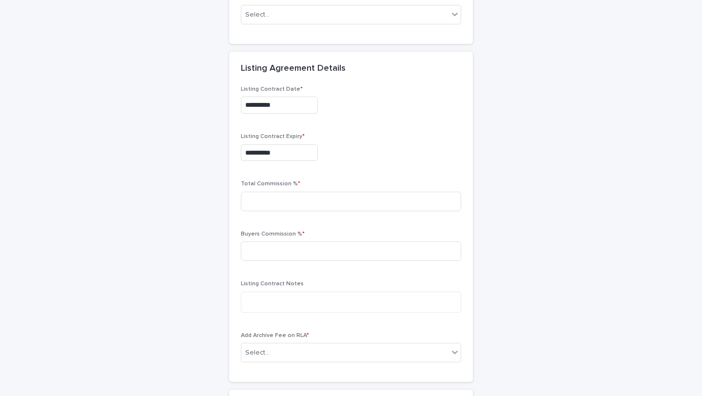
scroll to position [1381, 0]
click at [258, 198] on input at bounding box center [351, 200] width 220 height 19
type input "***"
click at [290, 256] on input at bounding box center [351, 250] width 220 height 19
click at [315, 348] on div "Select..." at bounding box center [344, 352] width 207 height 16
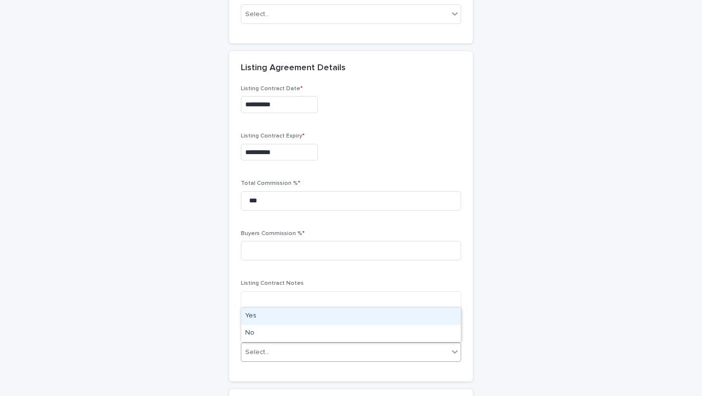
click at [309, 319] on div "Yes" at bounding box center [350, 315] width 219 height 17
click at [308, 349] on div "Yes" at bounding box center [338, 352] width 195 height 16
click at [304, 318] on div "Yes" at bounding box center [350, 315] width 219 height 17
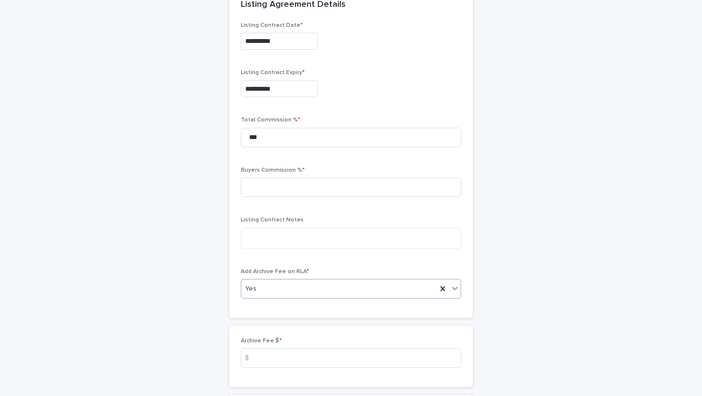
scroll to position [1450, 0]
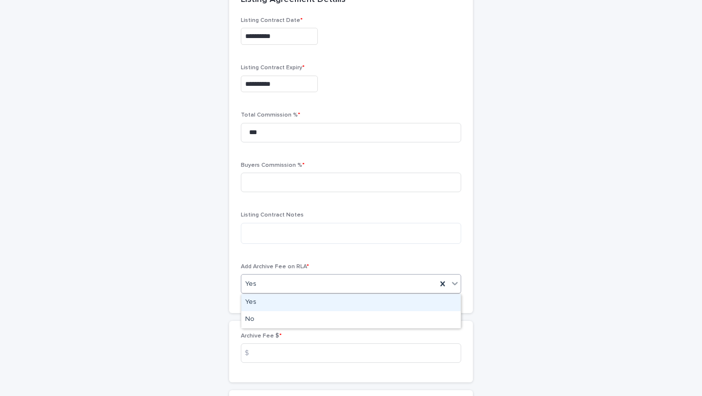
click at [305, 290] on div "Yes" at bounding box center [338, 284] width 195 height 16
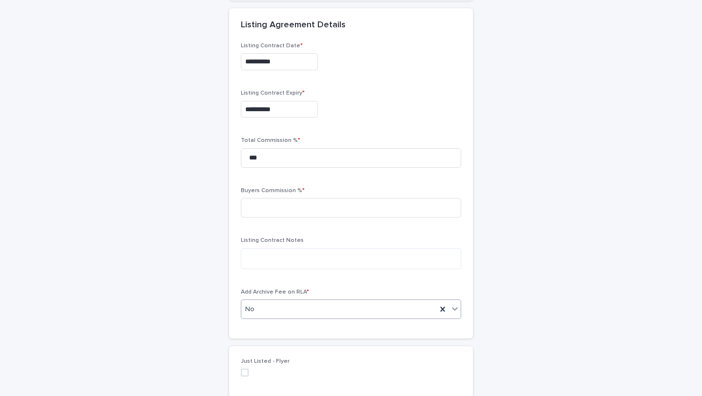
scroll to position [1425, 0]
click at [295, 211] on input at bounding box center [351, 206] width 220 height 19
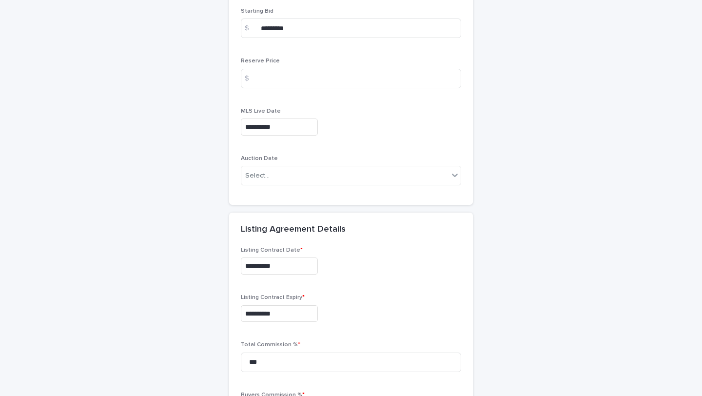
scroll to position [1125, 0]
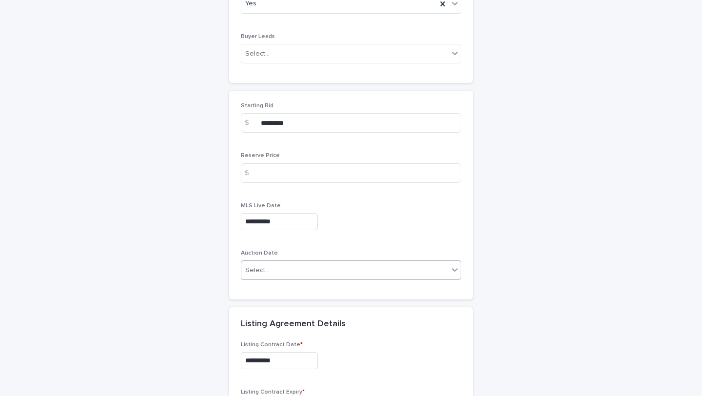
click at [293, 279] on div "Select..." at bounding box center [351, 269] width 220 height 19
type input "**********"
click at [352, 268] on div "[DATE]" at bounding box center [344, 270] width 207 height 16
click at [362, 270] on div "Select..." at bounding box center [344, 270] width 207 height 16
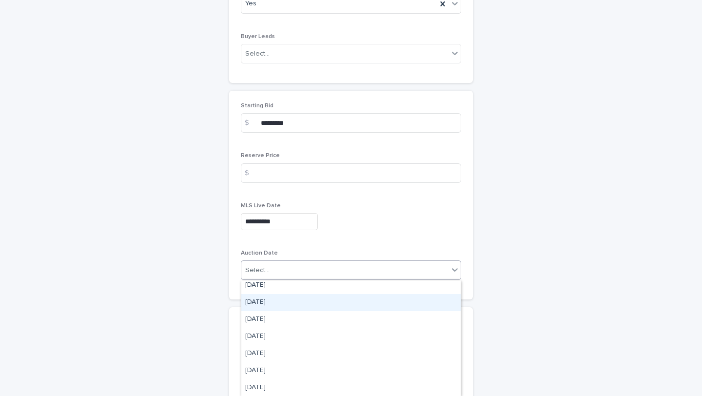
scroll to position [0, 0]
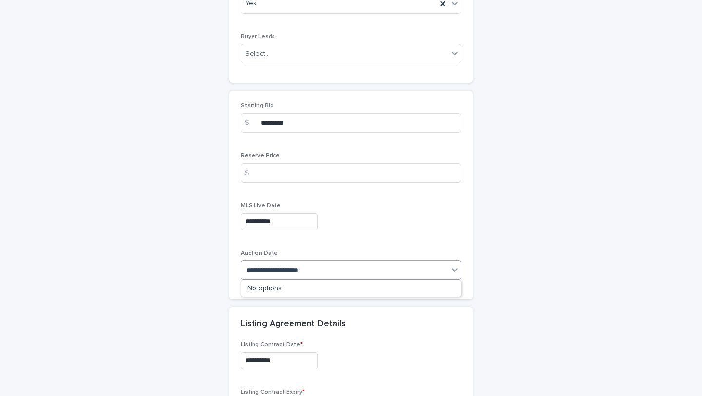
type input "**********"
click at [380, 269] on div "[DATE]" at bounding box center [344, 270] width 207 height 16
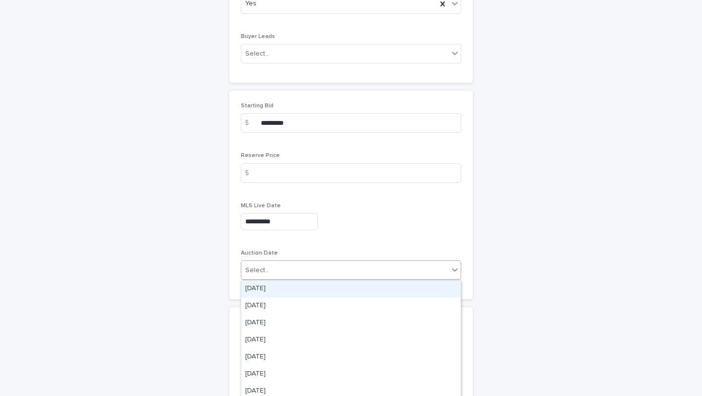
click at [369, 269] on div "Select..." at bounding box center [344, 270] width 207 height 16
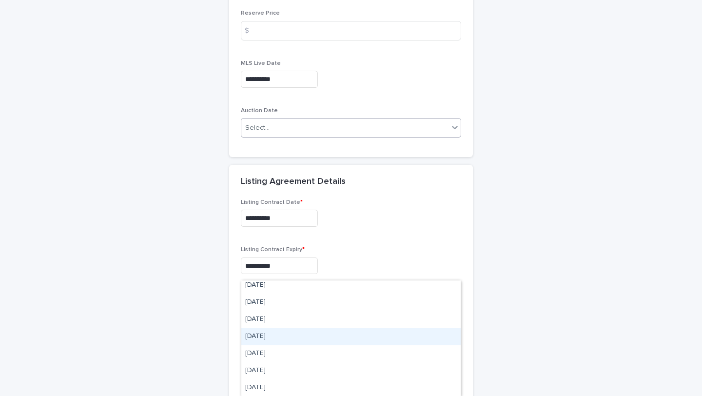
scroll to position [1268, 0]
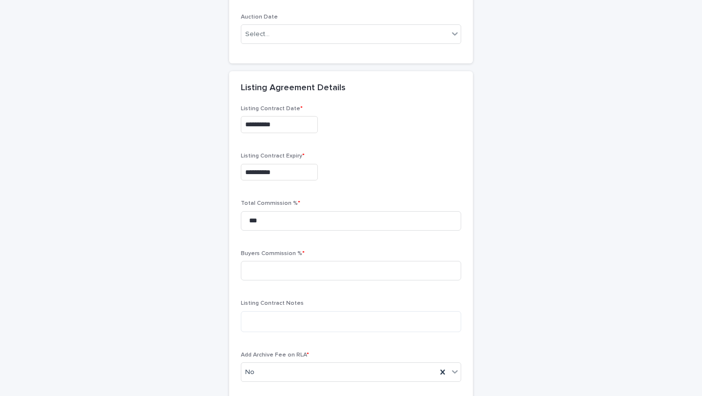
scroll to position [1401, 0]
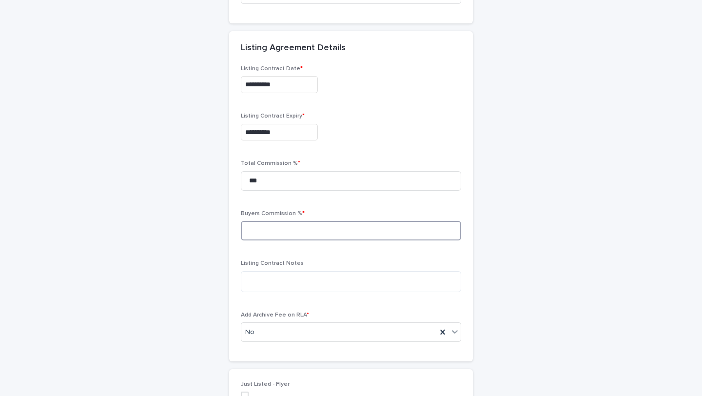
click at [289, 235] on input at bounding box center [351, 230] width 220 height 19
type input "*****"
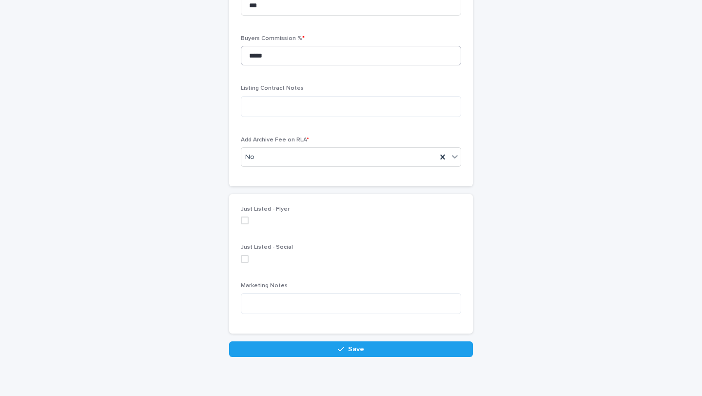
scroll to position [1614, 0]
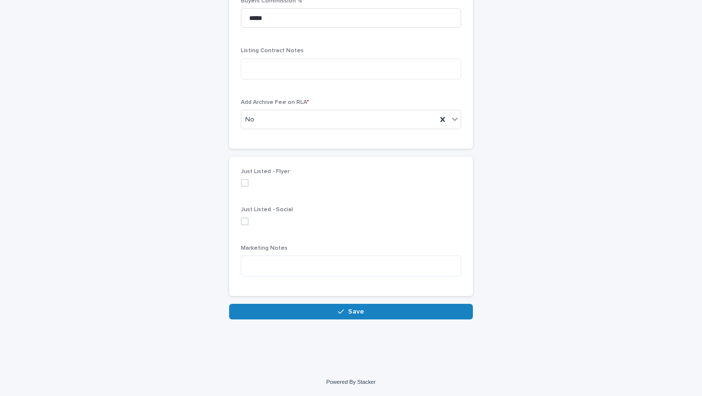
click at [352, 309] on span "Save" at bounding box center [356, 311] width 16 height 7
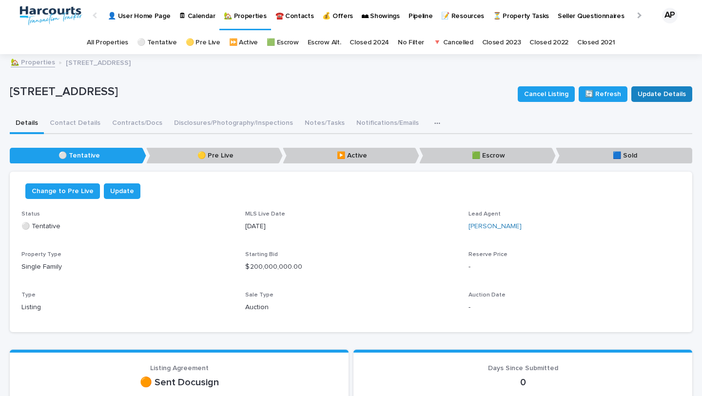
click at [653, 95] on span "Update Details" at bounding box center [661, 94] width 48 height 10
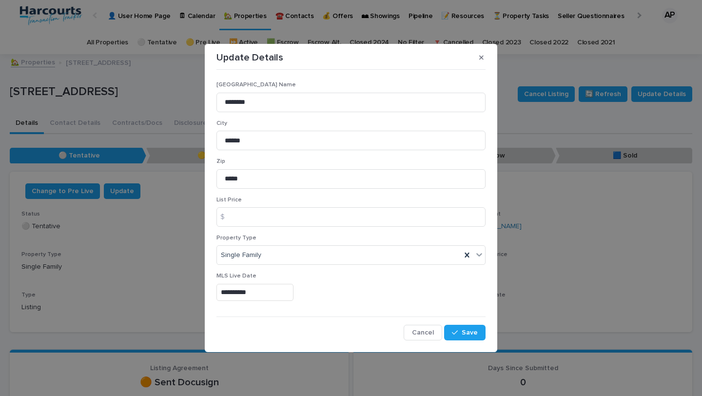
click at [471, 59] on div "Update Details" at bounding box center [350, 58] width 269 height 16
click at [479, 56] on icon "button" at bounding box center [481, 57] width 4 height 7
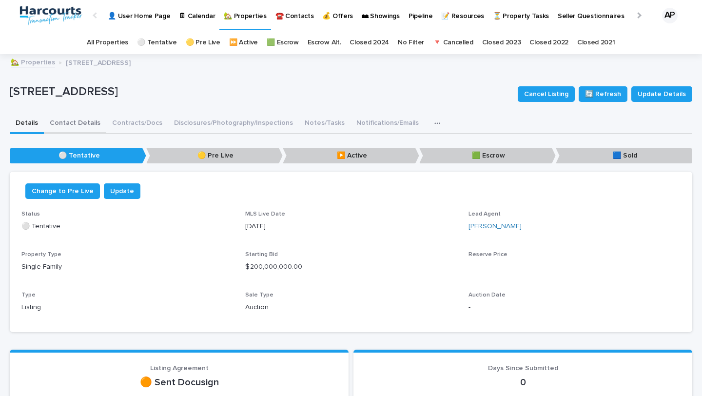
click at [76, 129] on button "Contact Details" at bounding box center [75, 124] width 62 height 20
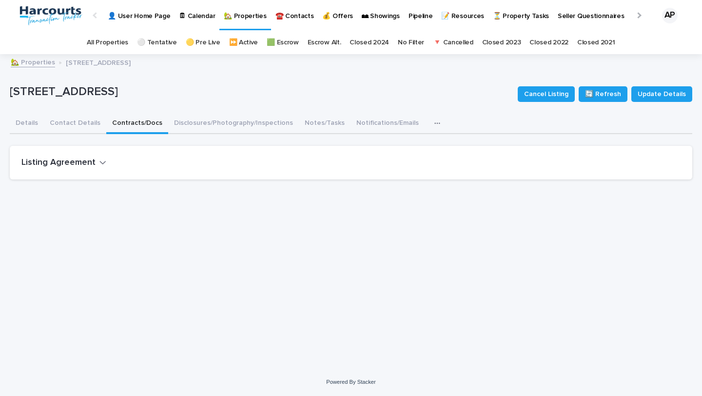
click at [133, 130] on button "Contracts/Docs" at bounding box center [137, 124] width 62 height 20
click at [100, 161] on icon "button" at bounding box center [102, 162] width 7 height 9
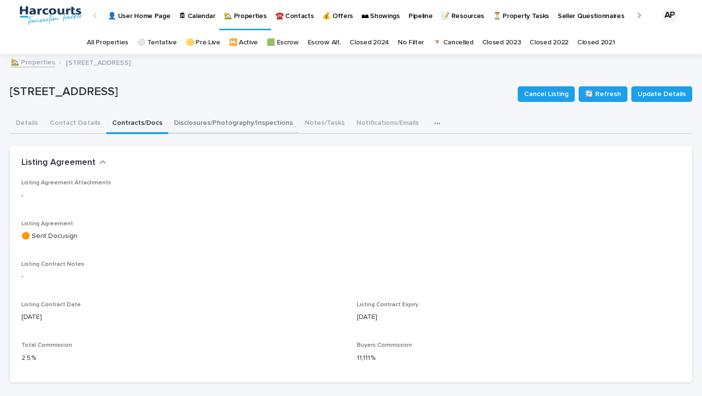
click at [224, 124] on button "Disclosures/Photography/Inspections" at bounding box center [233, 124] width 131 height 20
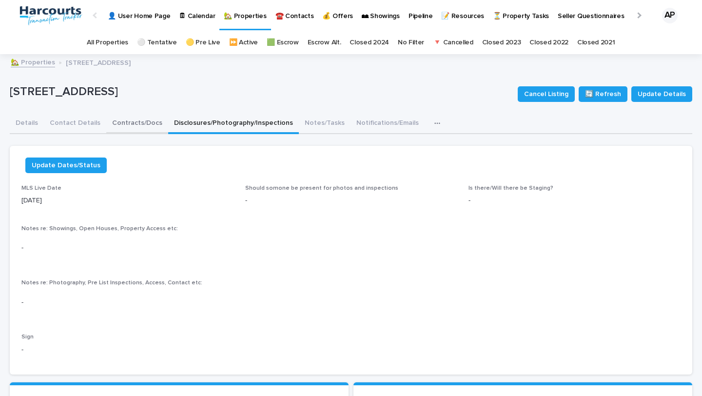
click at [108, 121] on button "Contracts/Docs" at bounding box center [137, 124] width 62 height 20
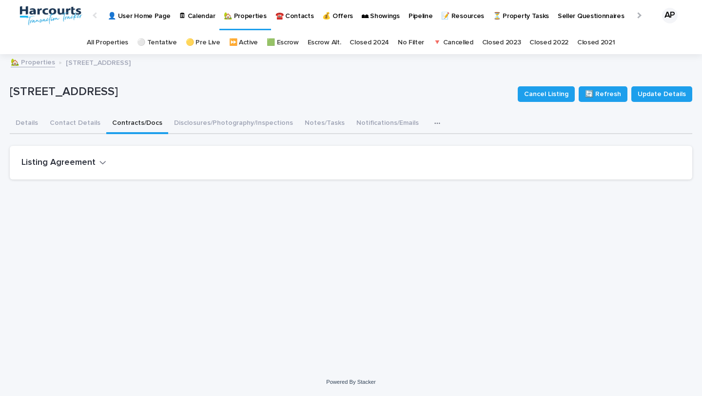
click at [80, 162] on h2 "Listing Agreement" at bounding box center [58, 162] width 74 height 11
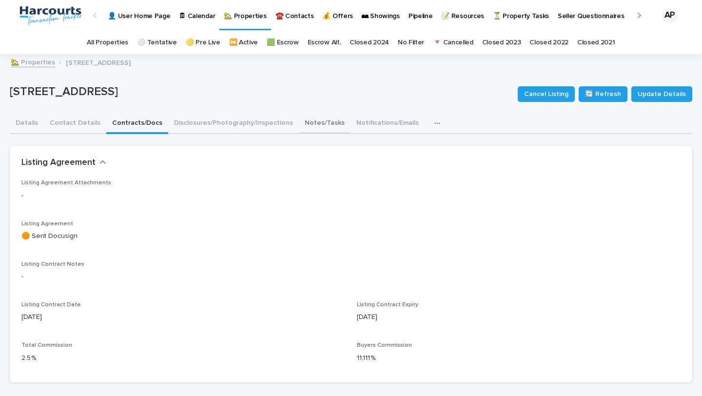
click at [318, 123] on button "Notes/Tasks" at bounding box center [325, 124] width 52 height 20
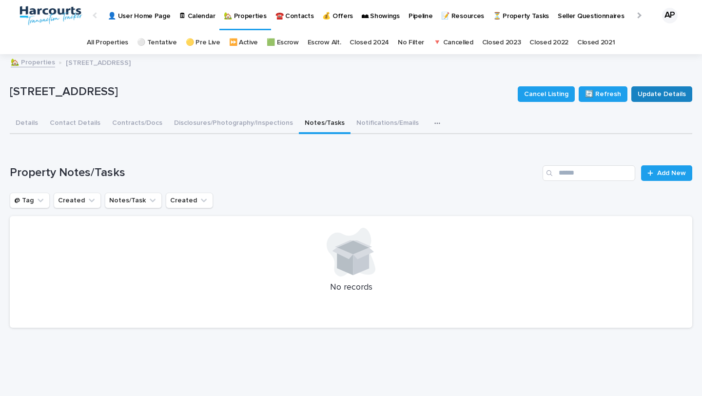
click at [656, 100] on button "Update Details" at bounding box center [661, 94] width 61 height 16
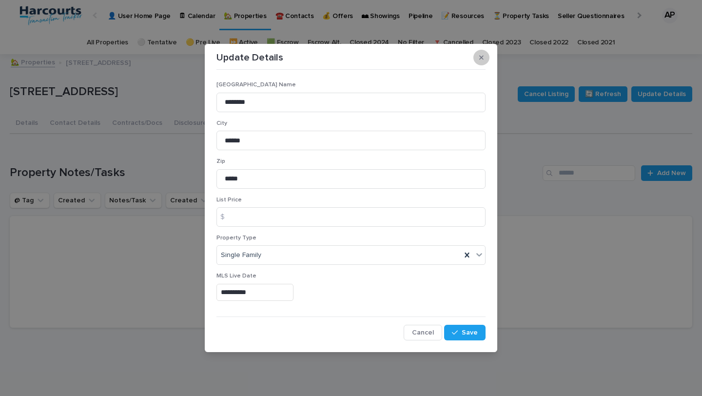
click at [480, 56] on icon "button" at bounding box center [481, 58] width 4 height 4
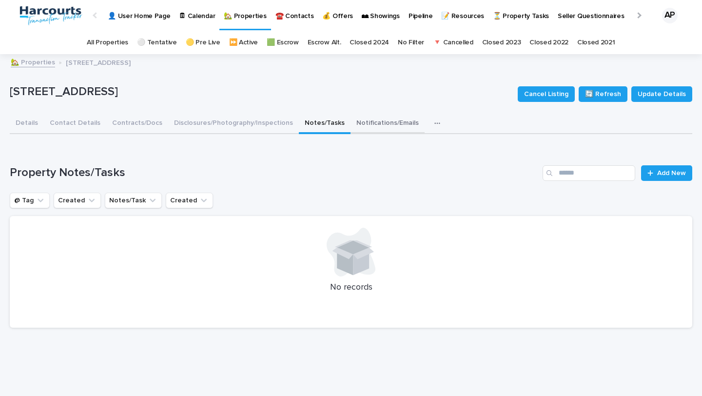
click at [369, 116] on button "Notifications/Emails" at bounding box center [387, 124] width 74 height 20
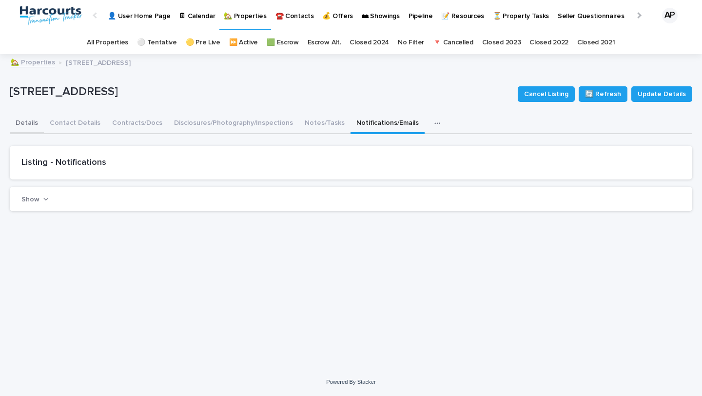
click at [34, 121] on button "Details" at bounding box center [27, 124] width 34 height 20
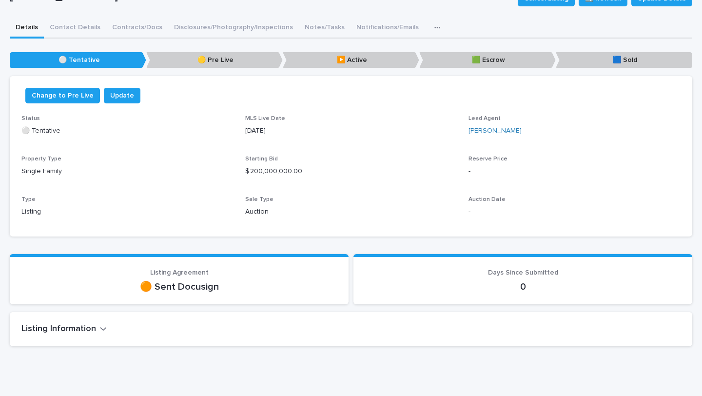
scroll to position [98, 0]
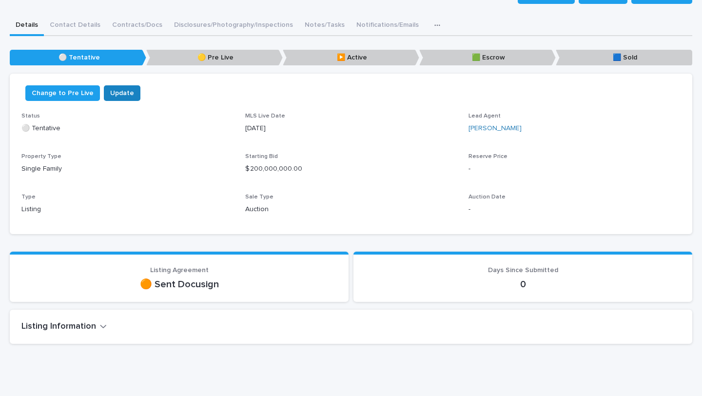
click at [127, 90] on span "Update" at bounding box center [122, 93] width 24 height 10
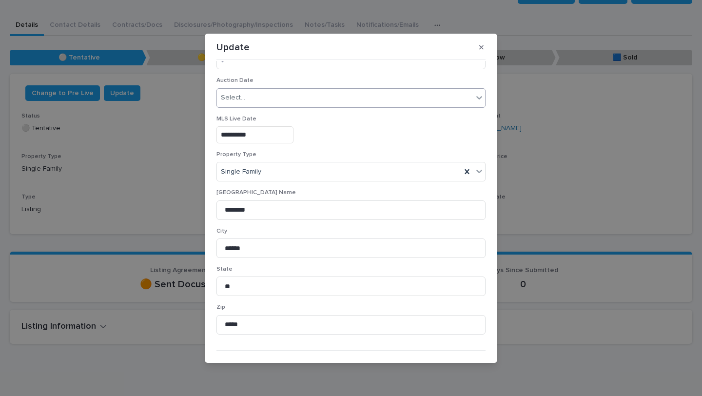
scroll to position [91, 0]
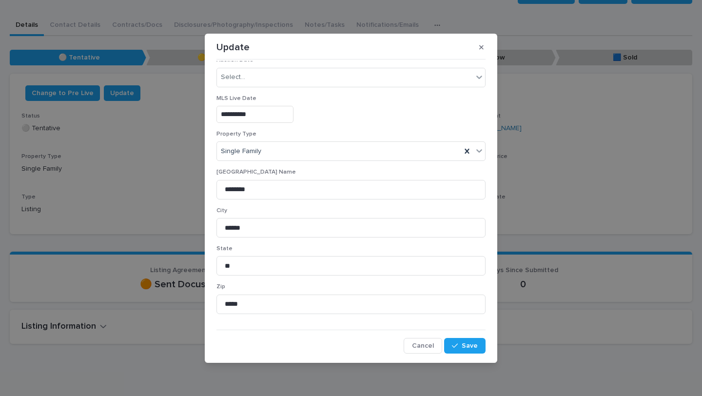
click at [417, 343] on span "Cancel" at bounding box center [423, 345] width 22 height 7
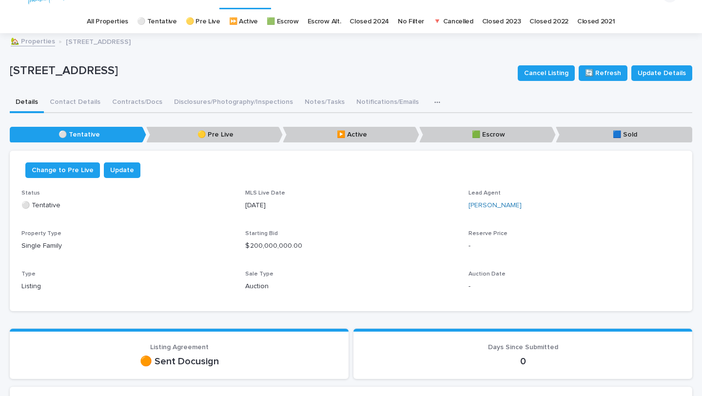
scroll to position [8, 0]
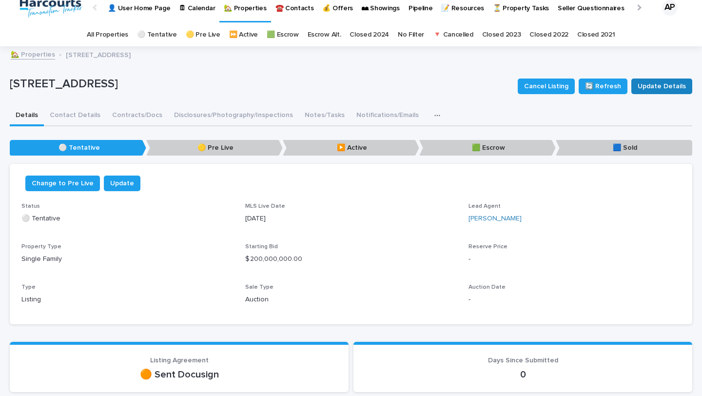
click at [649, 87] on span "Update Details" at bounding box center [661, 86] width 48 height 10
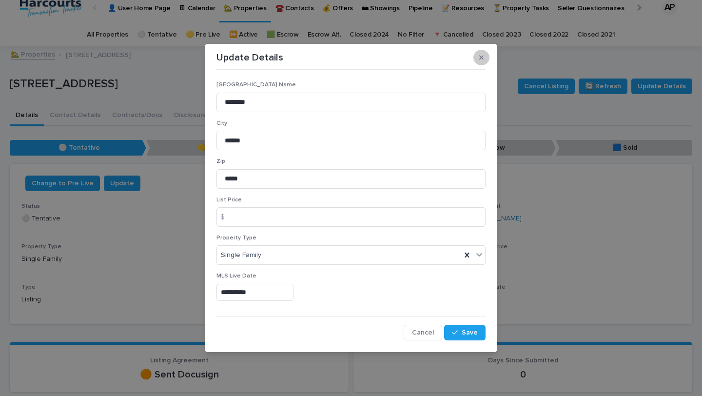
click at [483, 52] on button "button" at bounding box center [481, 58] width 16 height 16
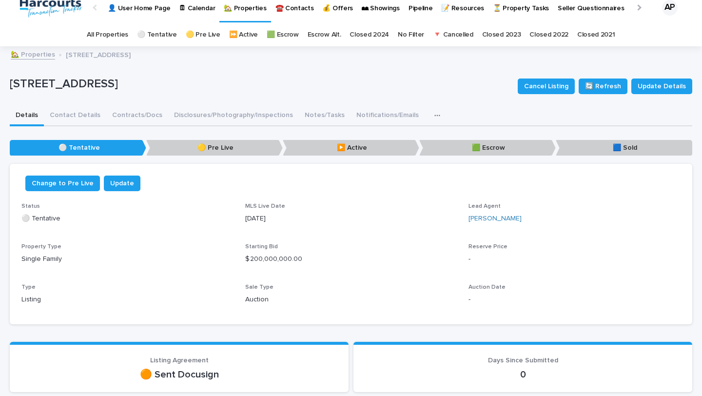
click at [434, 115] on icon "button" at bounding box center [437, 115] width 6 height 7
click at [448, 109] on div "Details Contact Details Contracts/Docs Disclosures/Photography/Inspections Note…" at bounding box center [351, 116] width 682 height 20
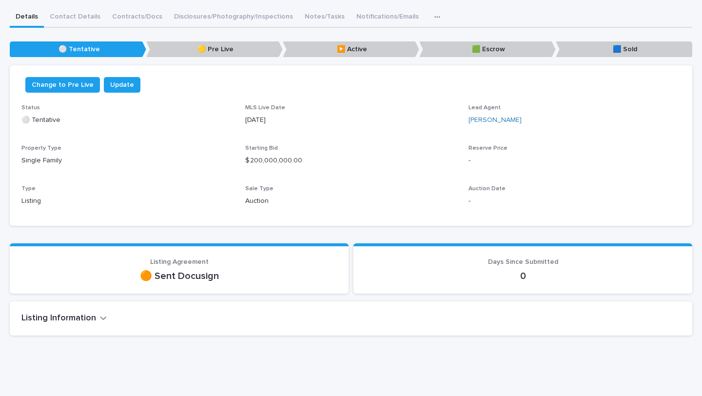
scroll to position [130, 0]
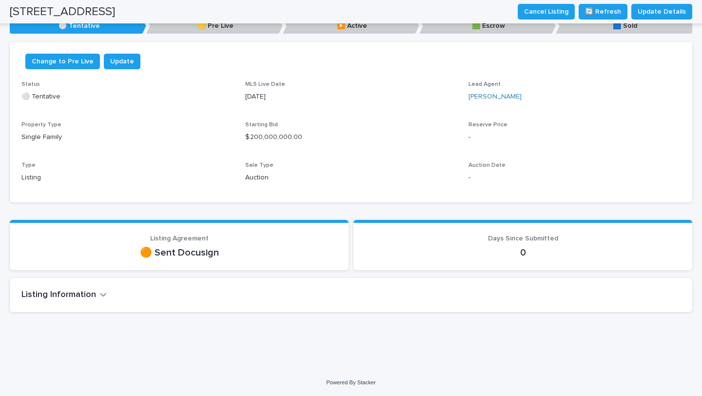
click at [86, 294] on h2 "Listing Information" at bounding box center [58, 294] width 75 height 11
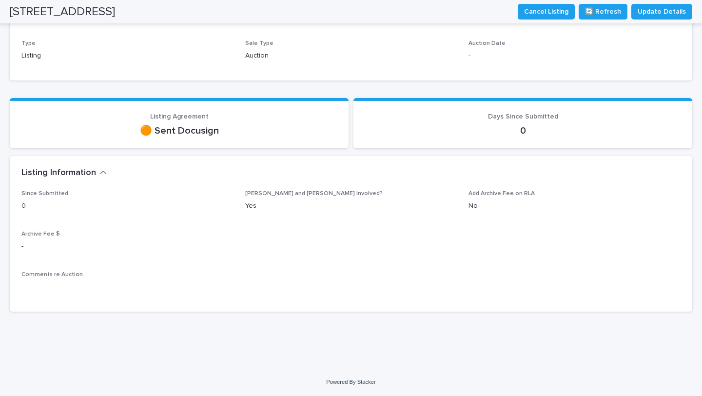
scroll to position [0, 0]
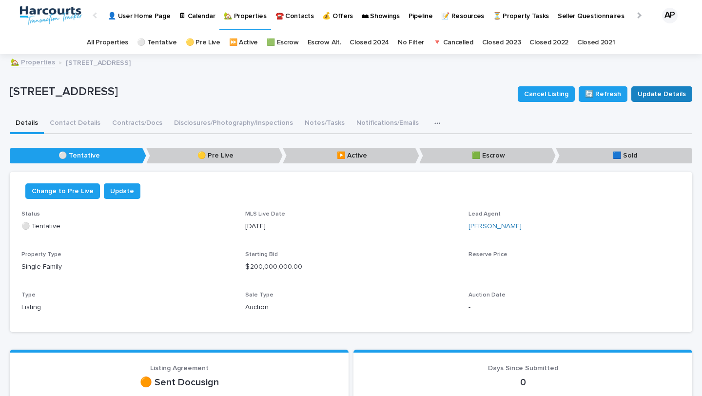
click at [680, 93] on span "Update Details" at bounding box center [661, 94] width 48 height 10
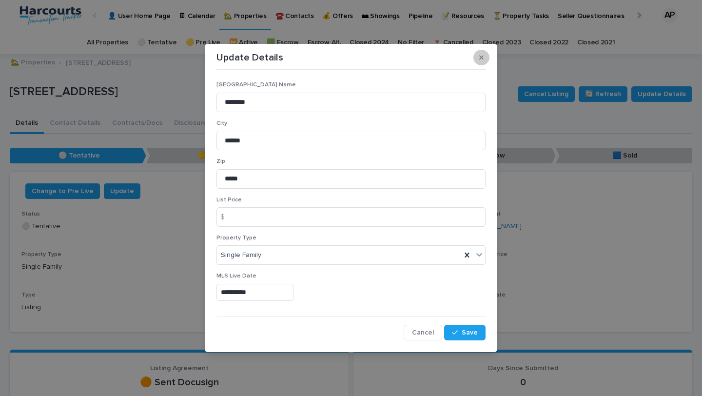
click at [479, 57] on icon "button" at bounding box center [481, 57] width 4 height 7
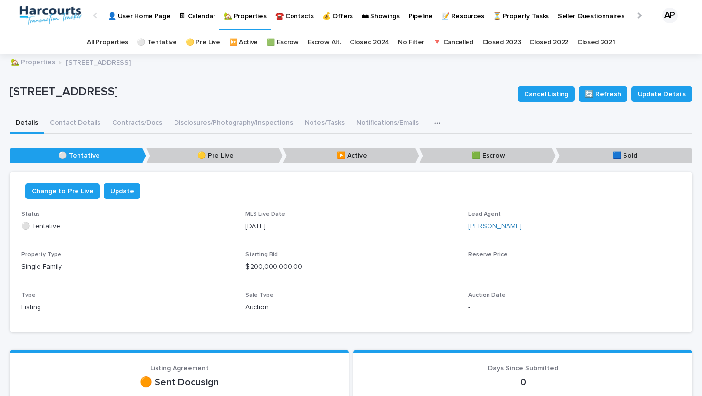
click at [434, 122] on icon "button" at bounding box center [436, 122] width 5 height 1
click at [443, 110] on div "[STREET_ADDRESS] Cancel Listing 🔄 Refresh Update Details" at bounding box center [351, 94] width 682 height 39
click at [75, 124] on button "Contact Details" at bounding box center [75, 124] width 62 height 20
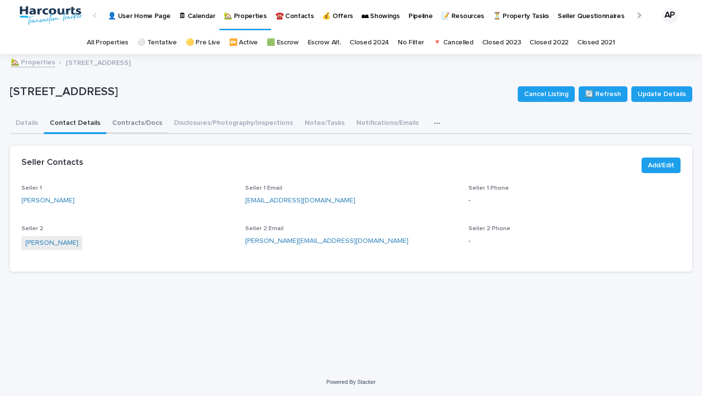
click at [152, 122] on button "Contracts/Docs" at bounding box center [137, 124] width 62 height 20
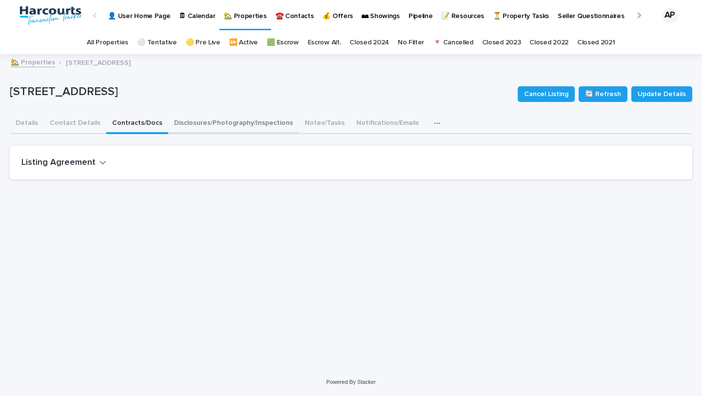
click at [193, 123] on button "Disclosures/Photography/Inspections" at bounding box center [233, 124] width 131 height 20
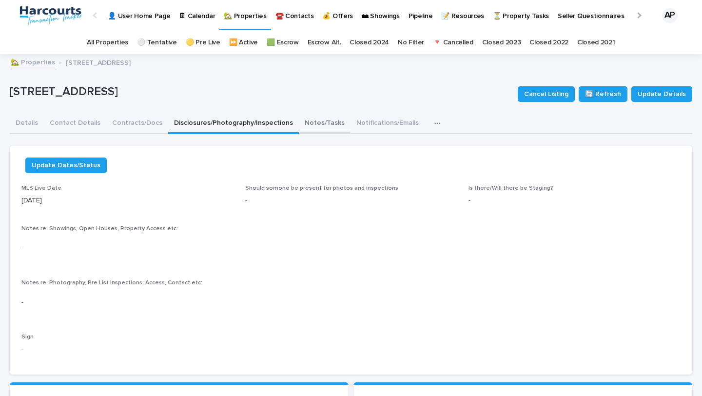
click at [299, 125] on button "Notes/Tasks" at bounding box center [325, 124] width 52 height 20
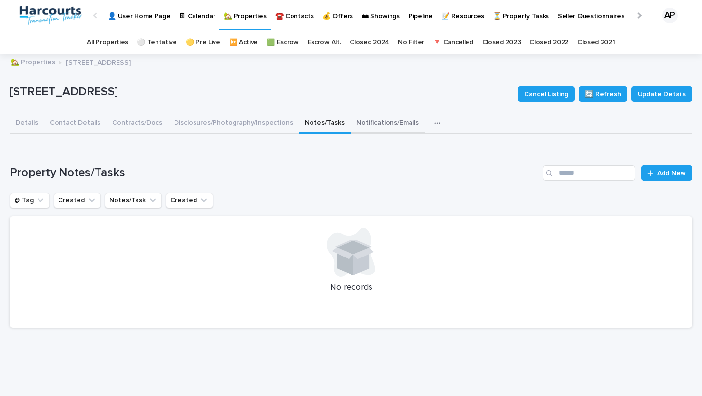
click at [360, 128] on button "Notifications/Emails" at bounding box center [387, 124] width 74 height 20
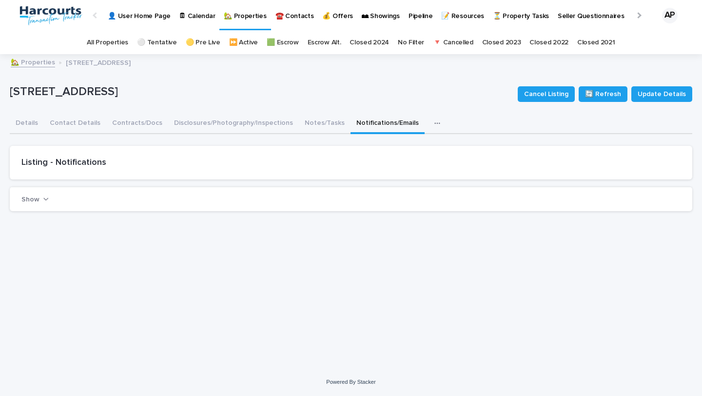
click at [35, 61] on link "🏡 Properties" at bounding box center [33, 61] width 44 height 11
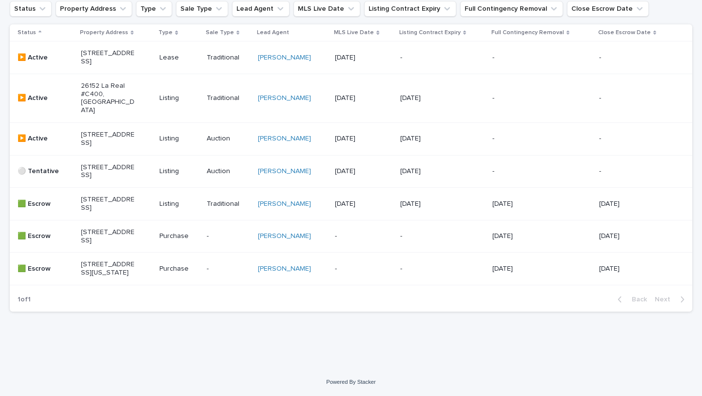
scroll to position [184, 0]
click at [109, 180] on p "[STREET_ADDRESS]" at bounding box center [108, 171] width 54 height 17
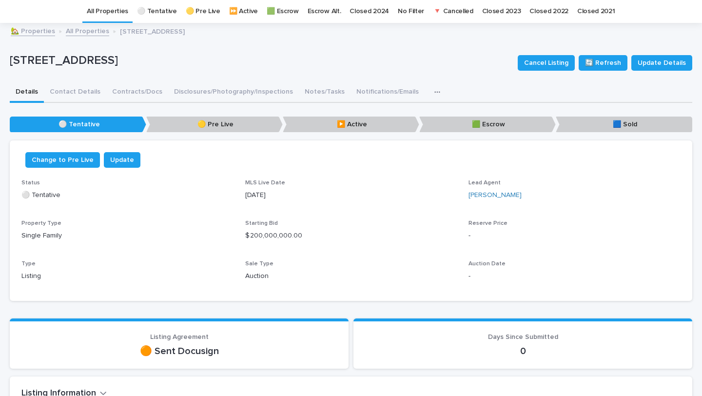
scroll to position [37, 0]
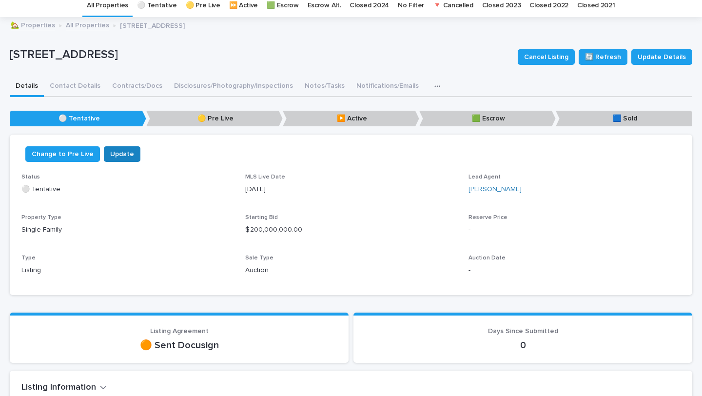
click at [117, 153] on span "Update" at bounding box center [122, 154] width 24 height 10
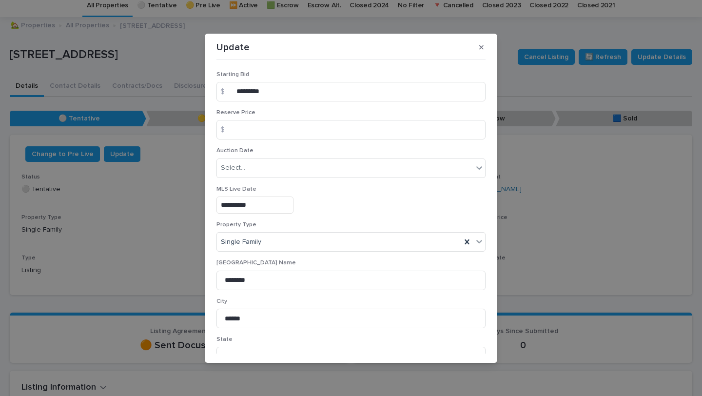
scroll to position [7, 0]
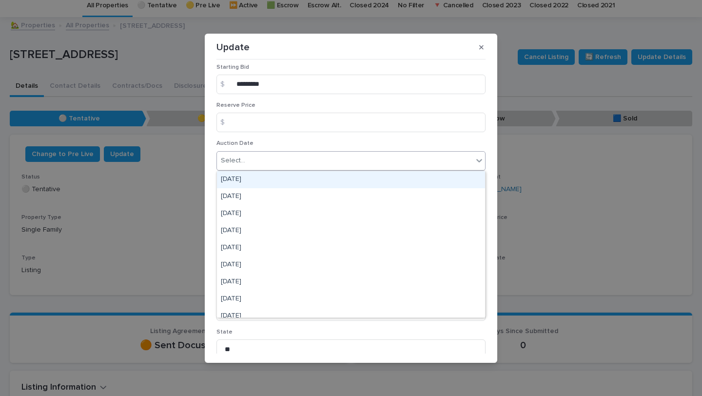
click at [282, 156] on div "Select..." at bounding box center [345, 161] width 256 height 16
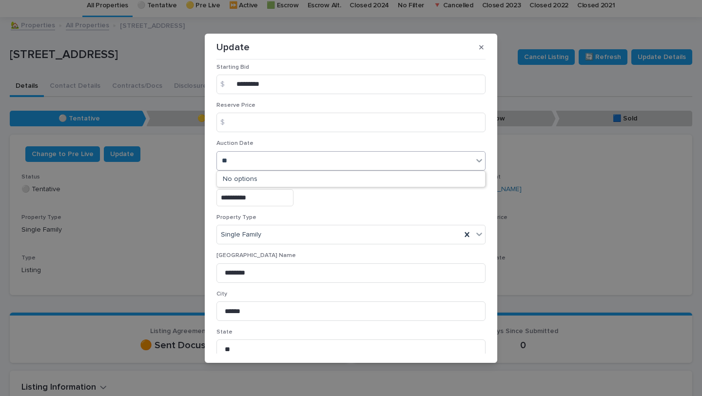
type input "*"
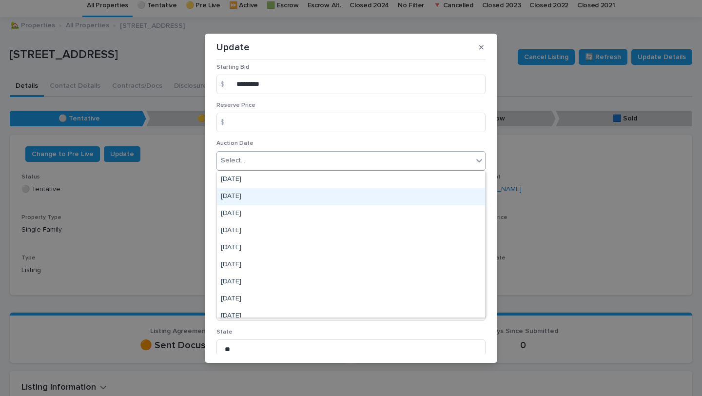
type input "*"
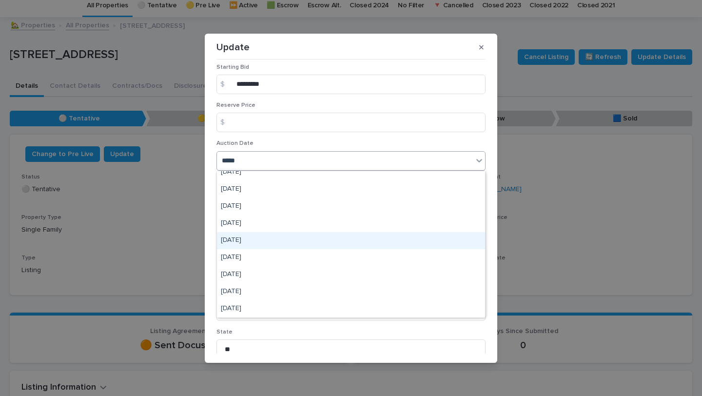
scroll to position [0, 0]
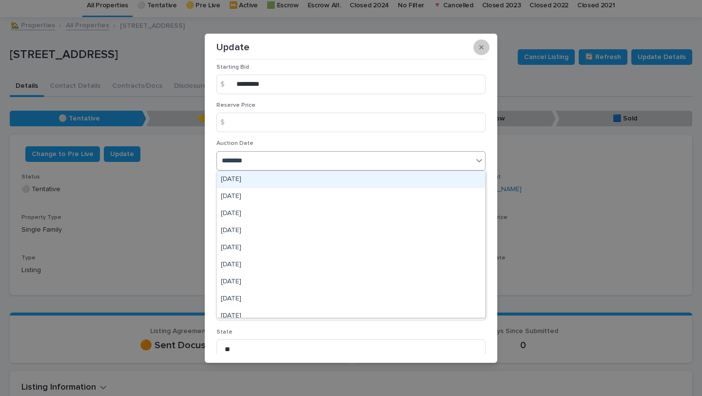
type input "********"
click at [482, 52] on button "button" at bounding box center [481, 47] width 16 height 16
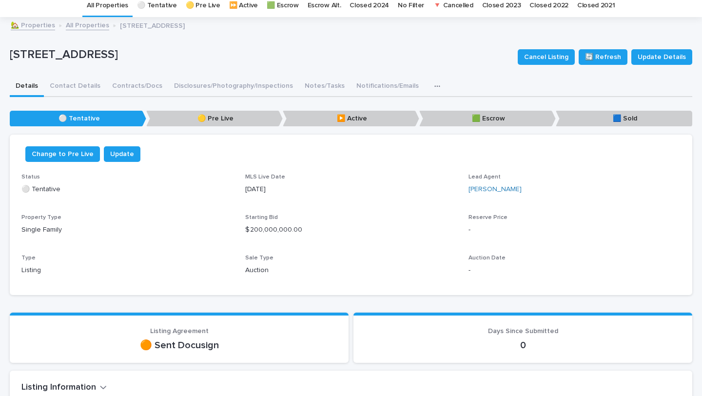
click at [122, 8] on link "All Properties" at bounding box center [107, 5] width 41 height 23
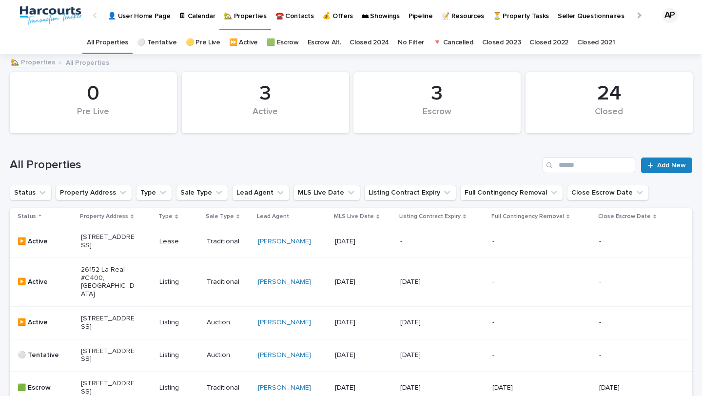
click at [657, 167] on span "Add New" at bounding box center [671, 165] width 29 height 7
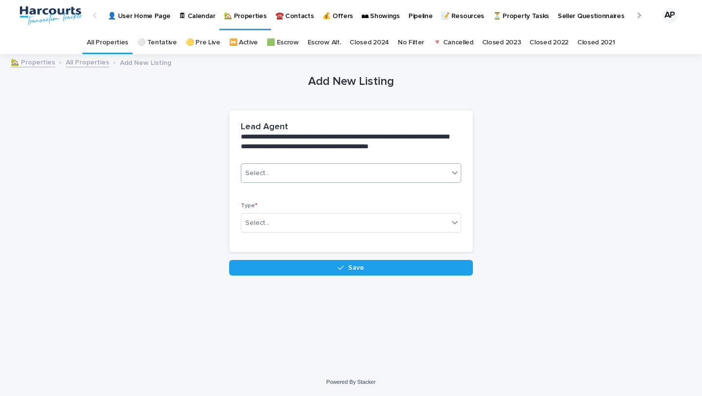
click at [390, 169] on div "Select..." at bounding box center [344, 173] width 207 height 16
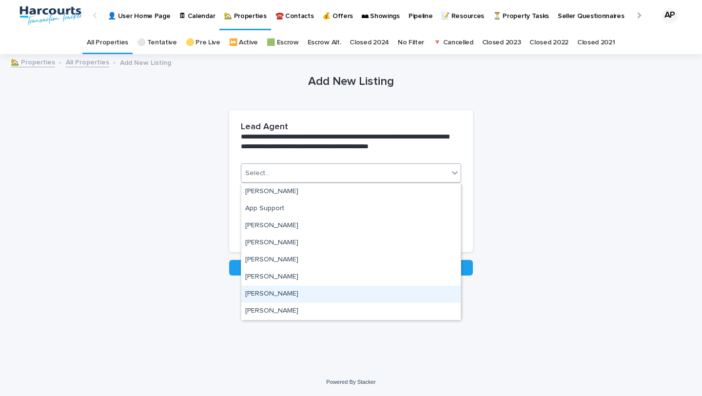
click at [359, 292] on div "[PERSON_NAME]" at bounding box center [350, 294] width 219 height 17
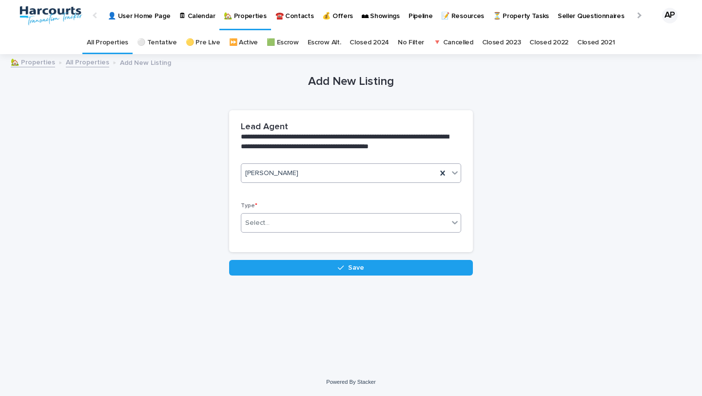
click at [352, 223] on div "Select..." at bounding box center [344, 223] width 207 height 16
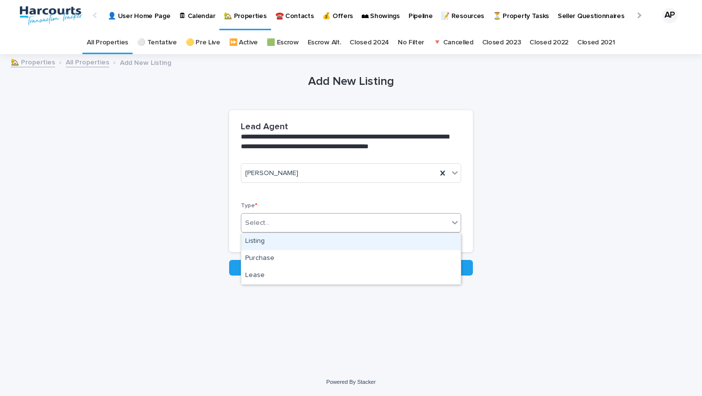
click at [350, 242] on div "Listing" at bounding box center [350, 241] width 219 height 17
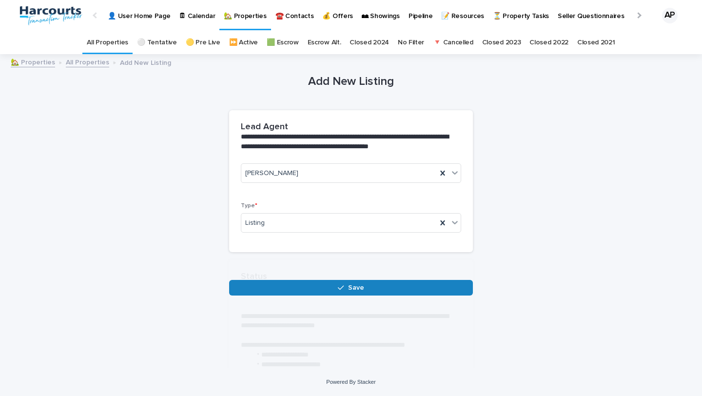
click at [347, 267] on div "**********" at bounding box center [351, 175] width 244 height 240
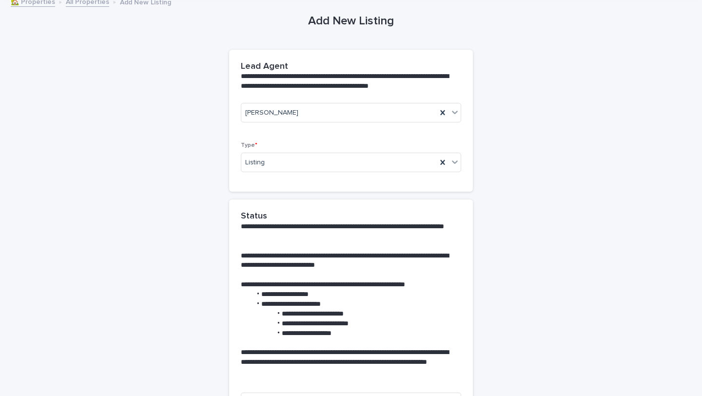
scroll to position [168, 0]
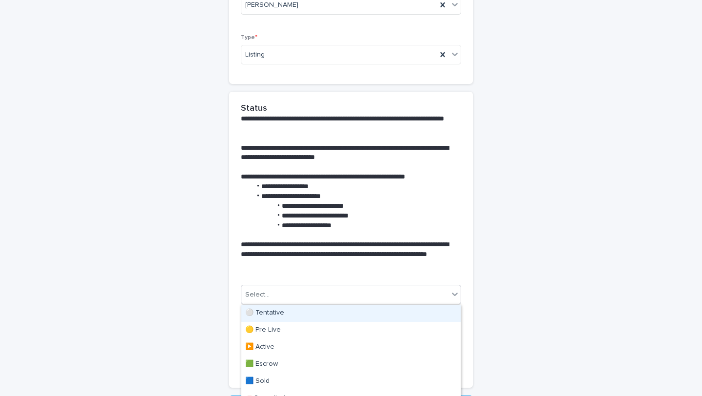
click at [310, 298] on div "Select..." at bounding box center [344, 294] width 207 height 16
click at [310, 307] on div "⚪️ Tentative" at bounding box center [350, 313] width 219 height 17
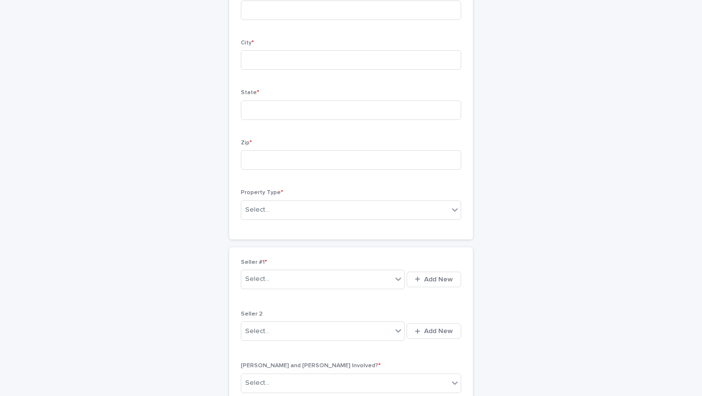
scroll to position [685, 0]
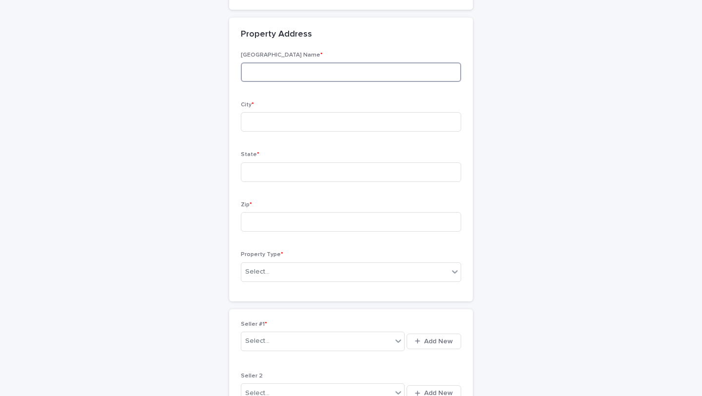
click at [296, 76] on input at bounding box center [351, 71] width 220 height 19
type input "**********"
click at [305, 125] on input at bounding box center [351, 121] width 220 height 19
type input "*"
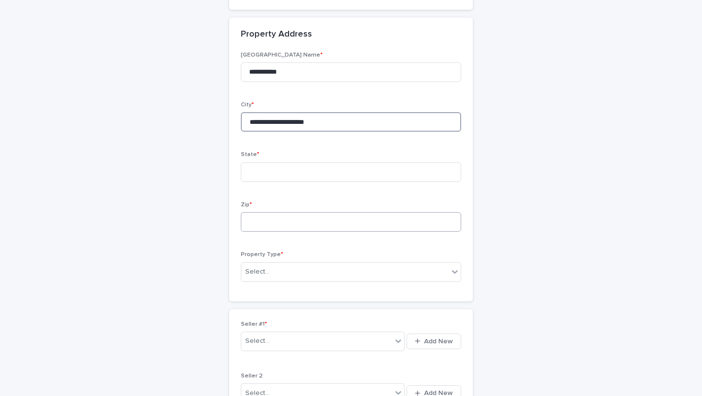
type input "**********"
click at [326, 224] on input at bounding box center [351, 221] width 220 height 19
type input "*****"
click at [288, 267] on div "Select..." at bounding box center [344, 272] width 207 height 16
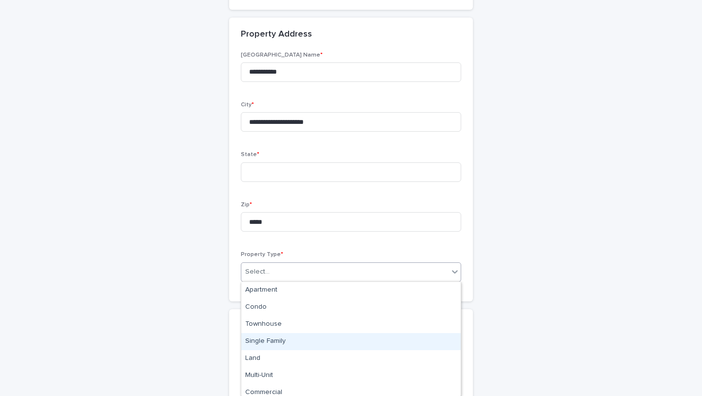
click at [283, 337] on div "Single Family" at bounding box center [350, 341] width 219 height 17
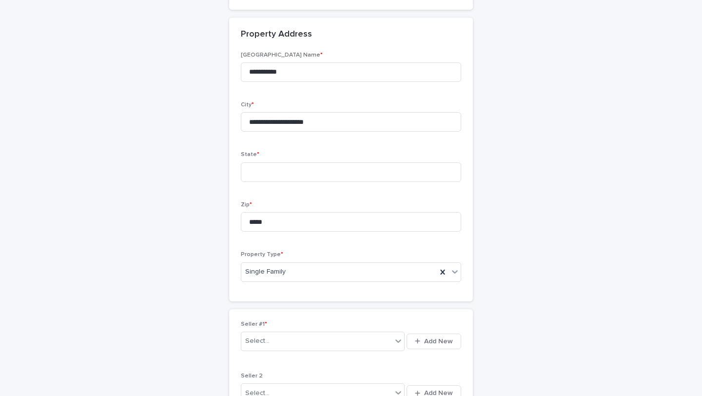
click at [226, 204] on div "**********" at bounding box center [351, 201] width 682 height 1661
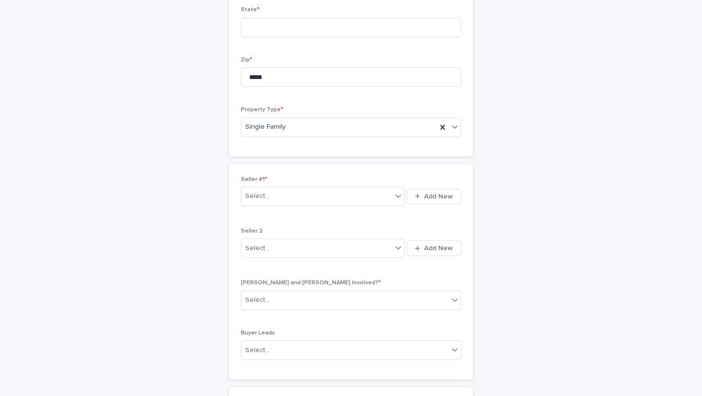
scroll to position [830, 0]
click at [263, 193] on div "Select..." at bounding box center [257, 196] width 24 height 10
click at [452, 192] on span "Add New" at bounding box center [438, 195] width 29 height 7
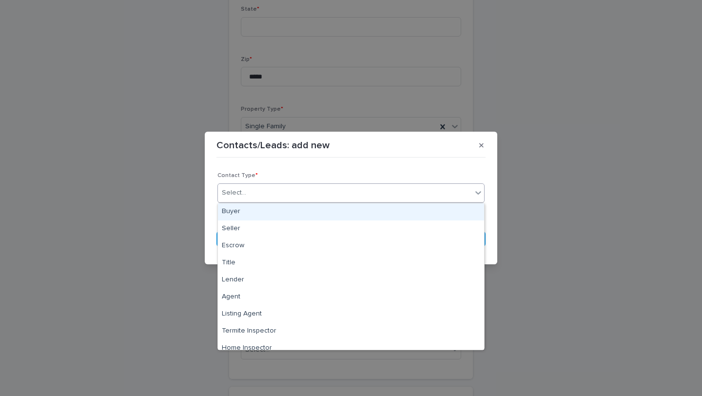
click at [288, 187] on div "Select..." at bounding box center [345, 193] width 254 height 16
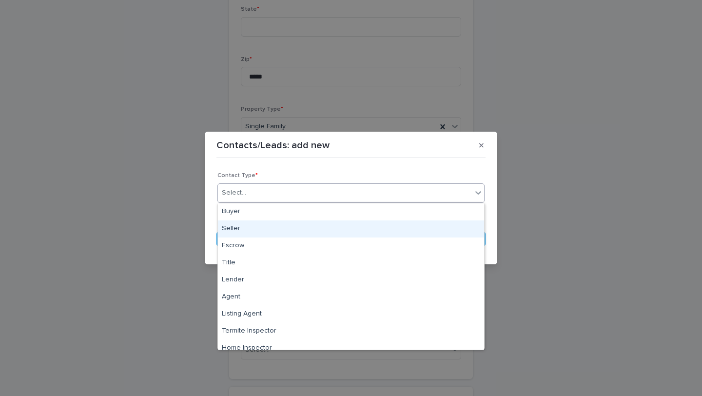
click at [286, 232] on div "Seller" at bounding box center [351, 228] width 266 height 17
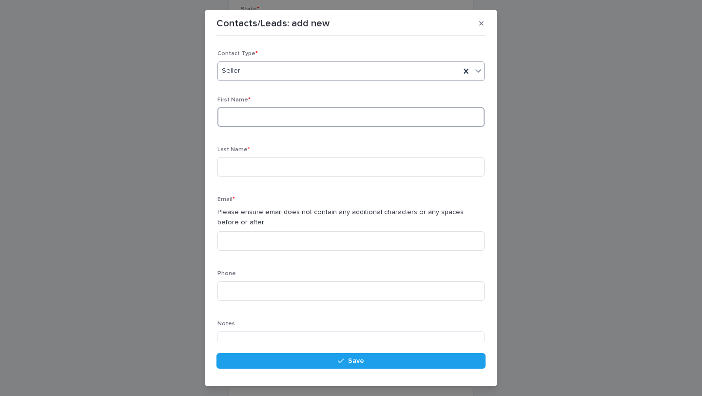
click at [273, 122] on input at bounding box center [350, 116] width 267 height 19
paste input "**********"
type input "**********"
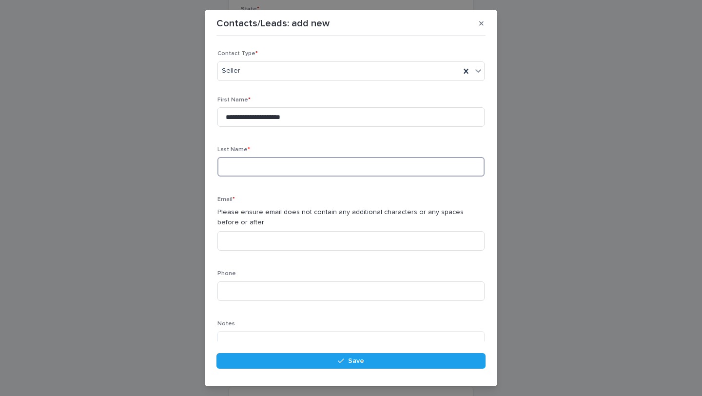
click at [264, 171] on input at bounding box center [350, 166] width 267 height 19
type input "**********"
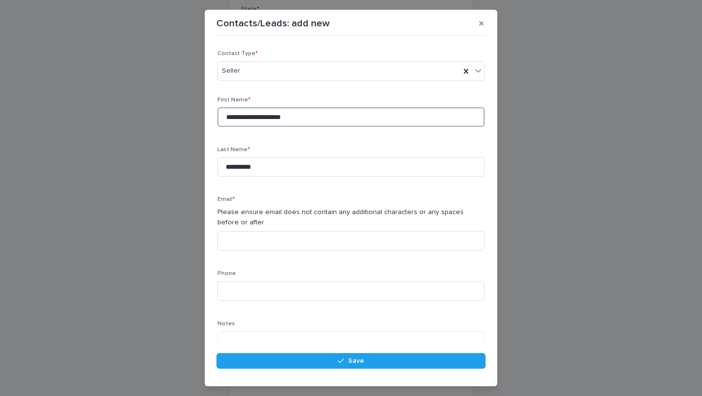
drag, startPoint x: 291, startPoint y: 116, endPoint x: 256, endPoint y: 116, distance: 35.6
click at [256, 116] on input "**********" at bounding box center [350, 116] width 267 height 19
type input "********"
click at [298, 204] on div "Email * Please ensure email does not contain any additional characters or any s…" at bounding box center [350, 227] width 267 height 62
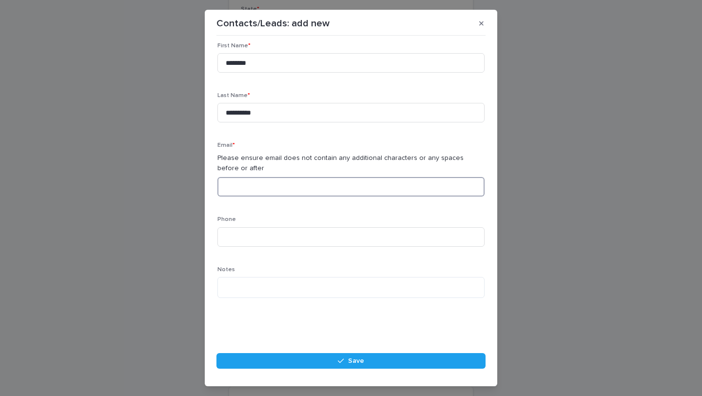
click at [297, 192] on input at bounding box center [350, 186] width 267 height 19
click at [295, 170] on p "Please ensure email does not contain any additional characters or any spaces be…" at bounding box center [350, 163] width 267 height 20
click at [293, 183] on input at bounding box center [350, 186] width 267 height 19
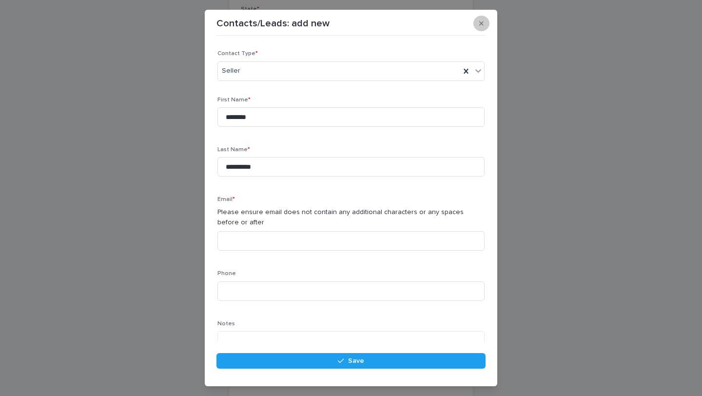
click at [478, 24] on button "button" at bounding box center [481, 24] width 16 height 16
